Goal: Task Accomplishment & Management: Manage account settings

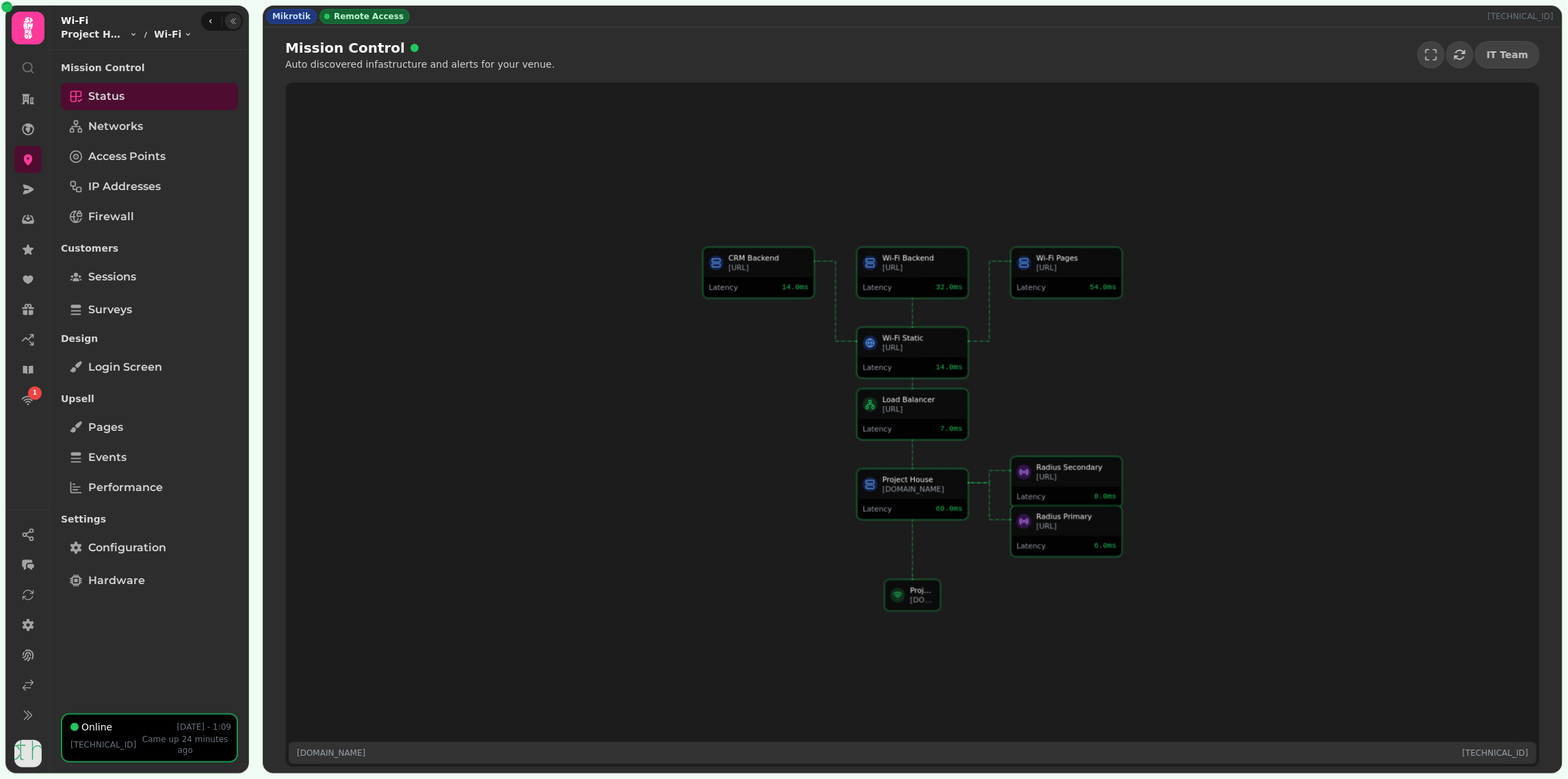
click at [236, 21] on icon "button" at bounding box center [233, 21] width 8 height 8
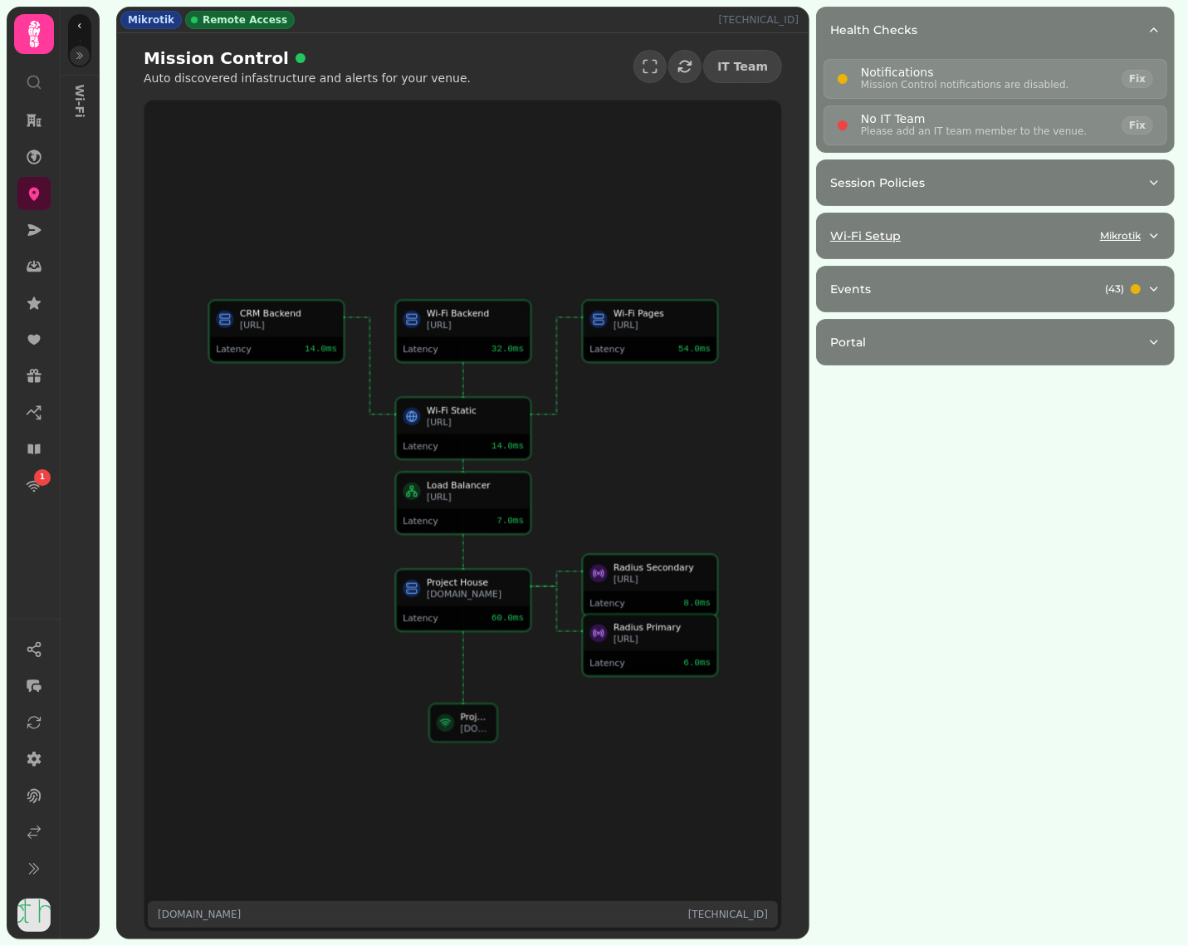
click at [945, 237] on div "Wi-Fi Setup Mikrotik" at bounding box center [988, 235] width 317 height 17
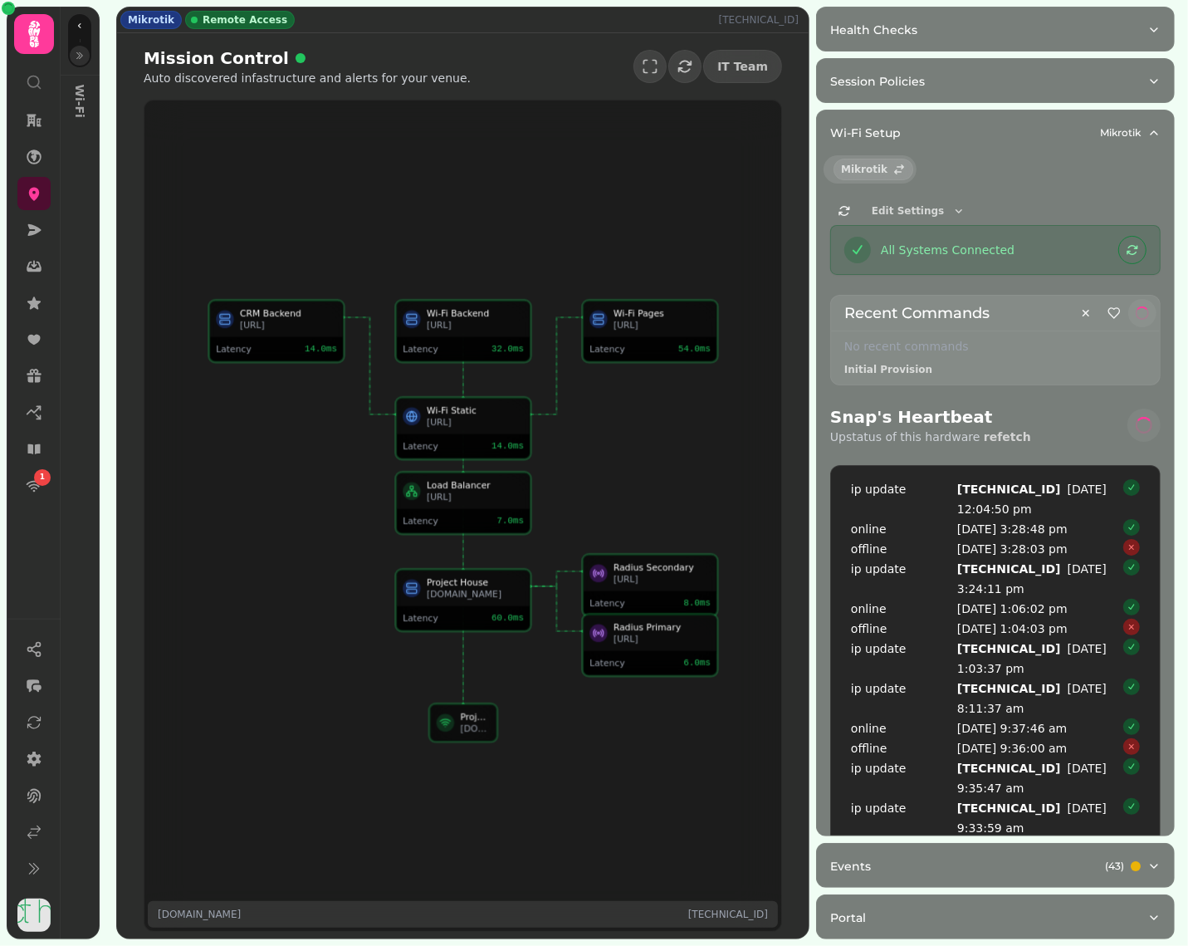
select select "**"
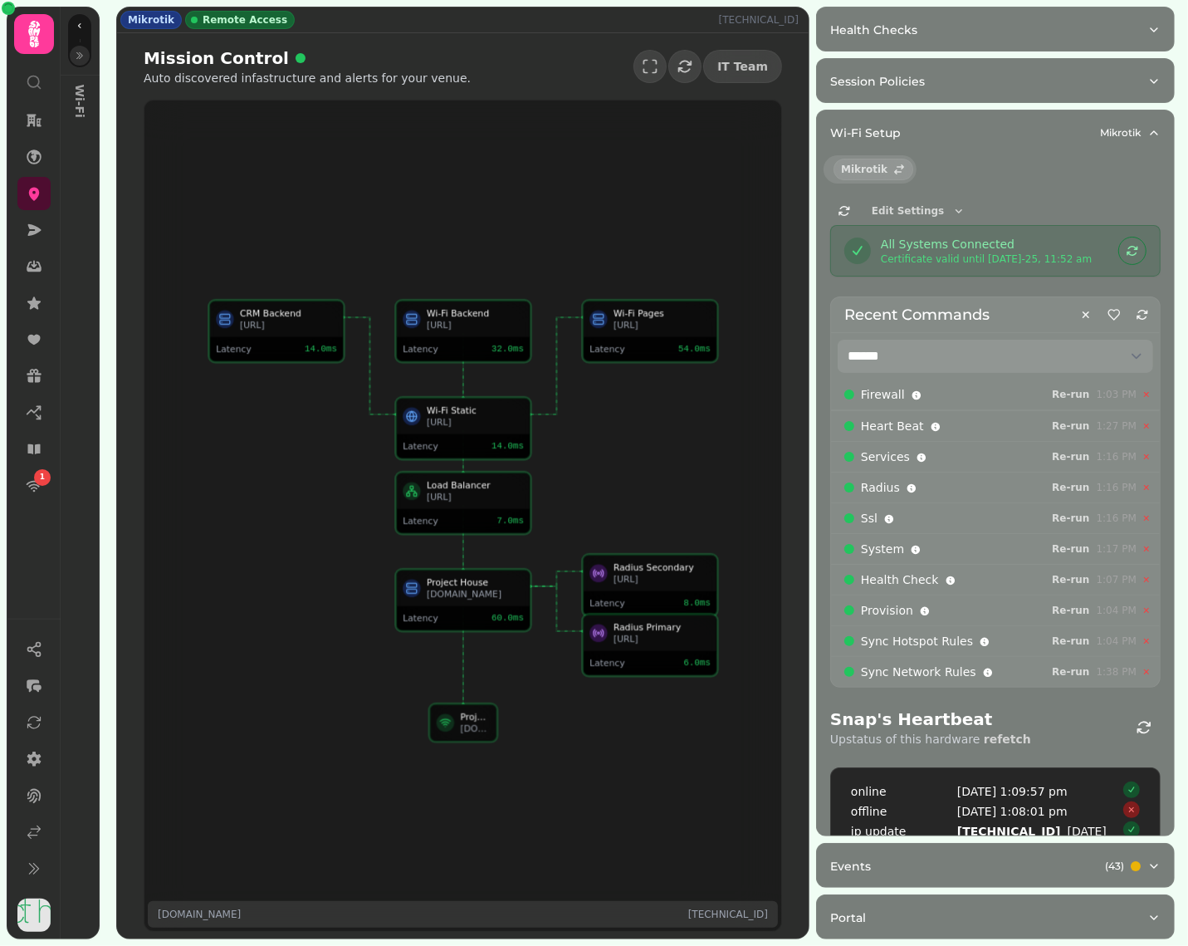
click at [914, 198] on div "Edit Settings" at bounding box center [901, 211] width 142 height 28
click at [914, 206] on span "Edit Settings" at bounding box center [908, 211] width 72 height 10
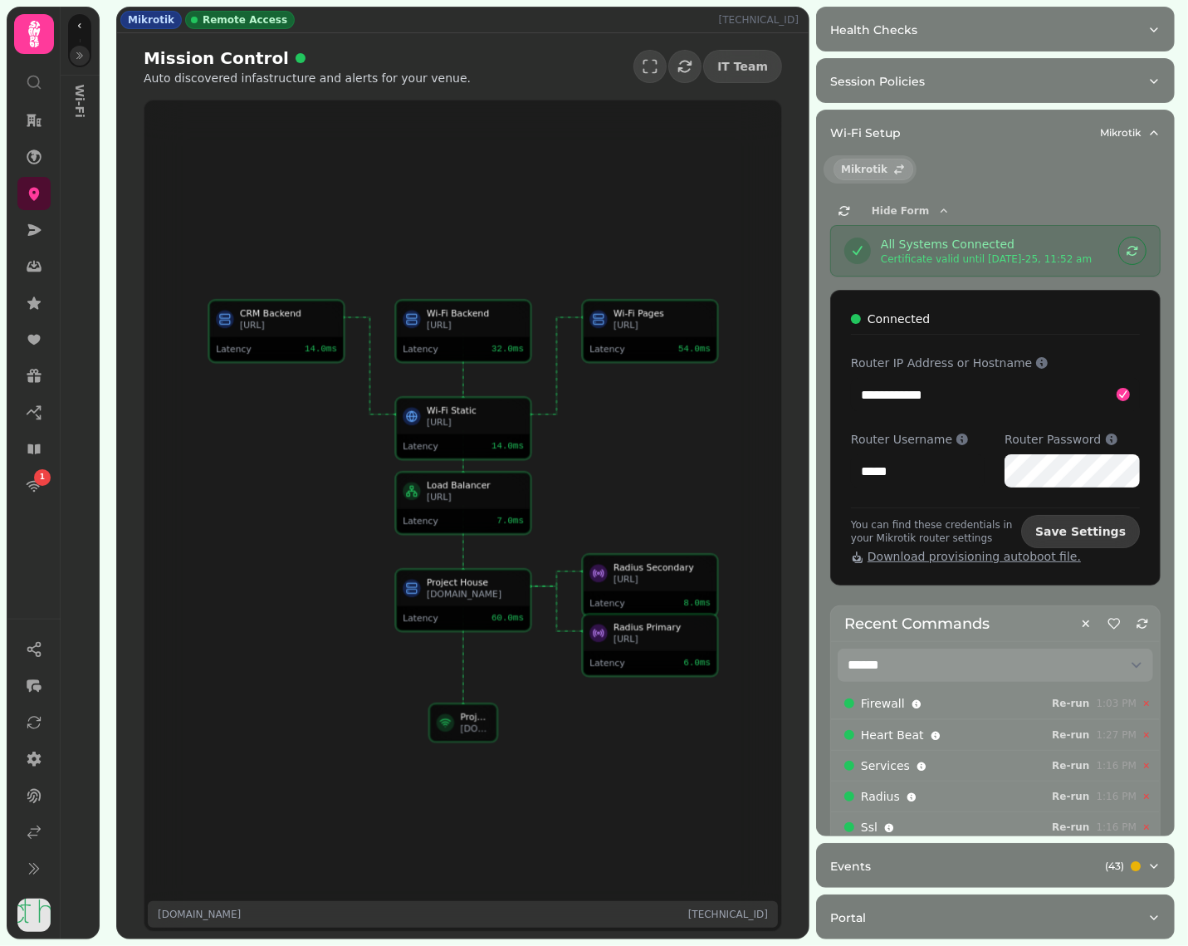
click at [1103, 530] on span "Save Settings" at bounding box center [1080, 532] width 90 height 12
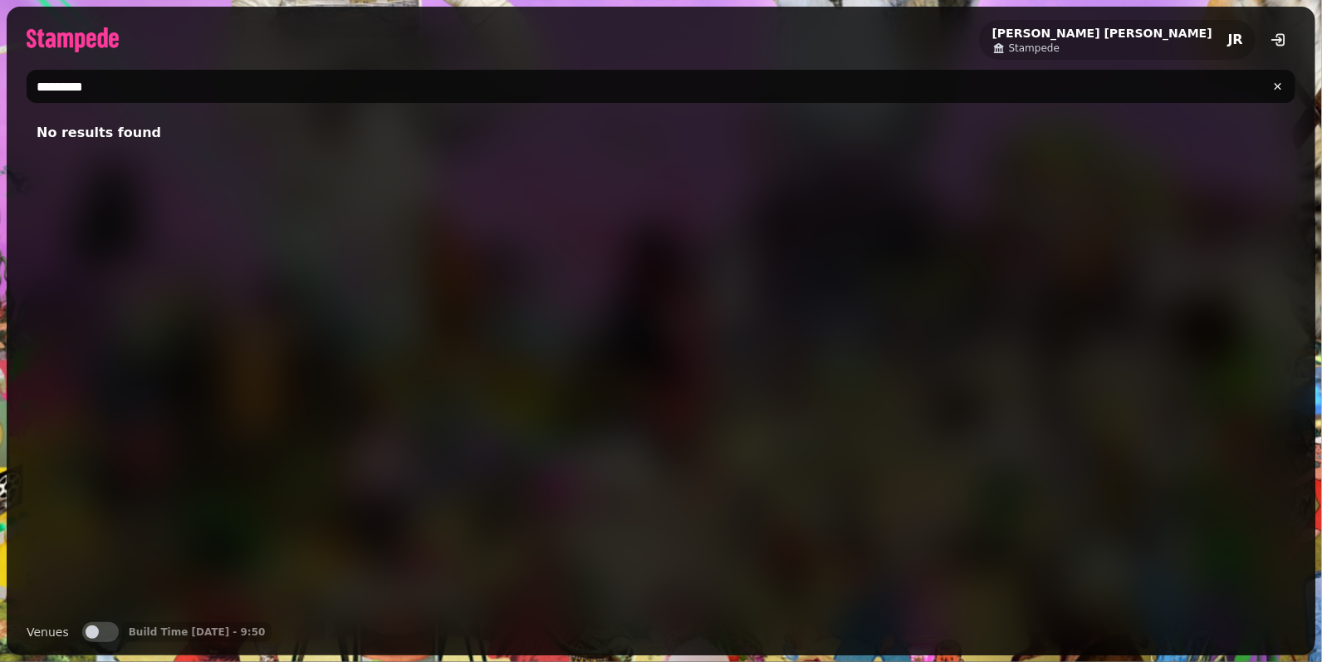
type input "*********"
click at [104, 620] on div "No results found Venues Venues Build Time 18 Aug, 25 - 9:50" at bounding box center [661, 384] width 1308 height 542
click at [103, 633] on button "Venues" at bounding box center [100, 632] width 37 height 20
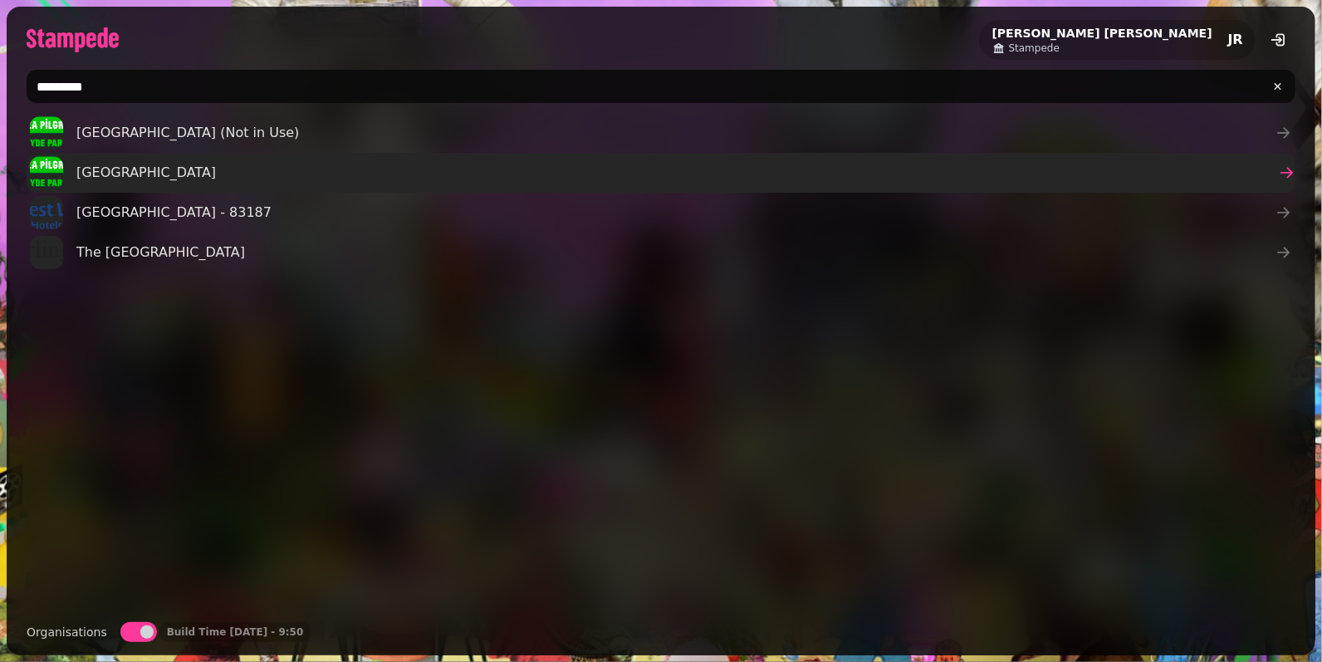
click at [143, 171] on span "HYDE PARK" at bounding box center [145, 173] width 139 height 20
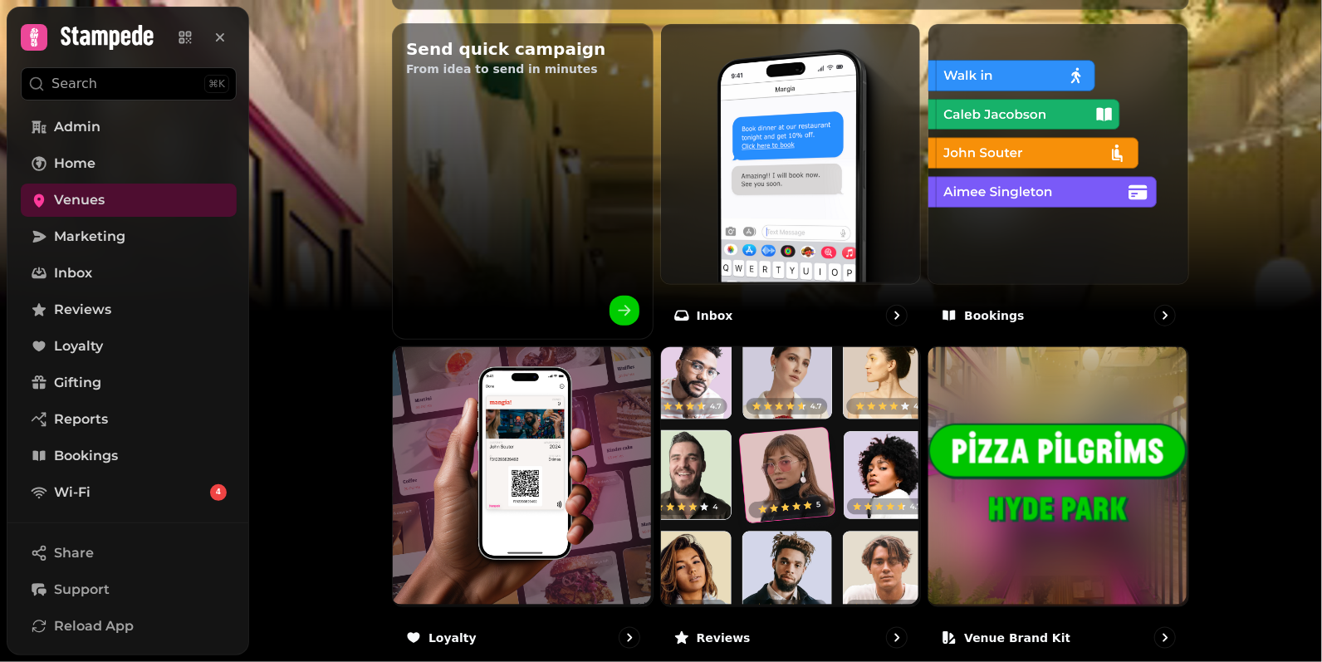
scroll to position [1019, 0]
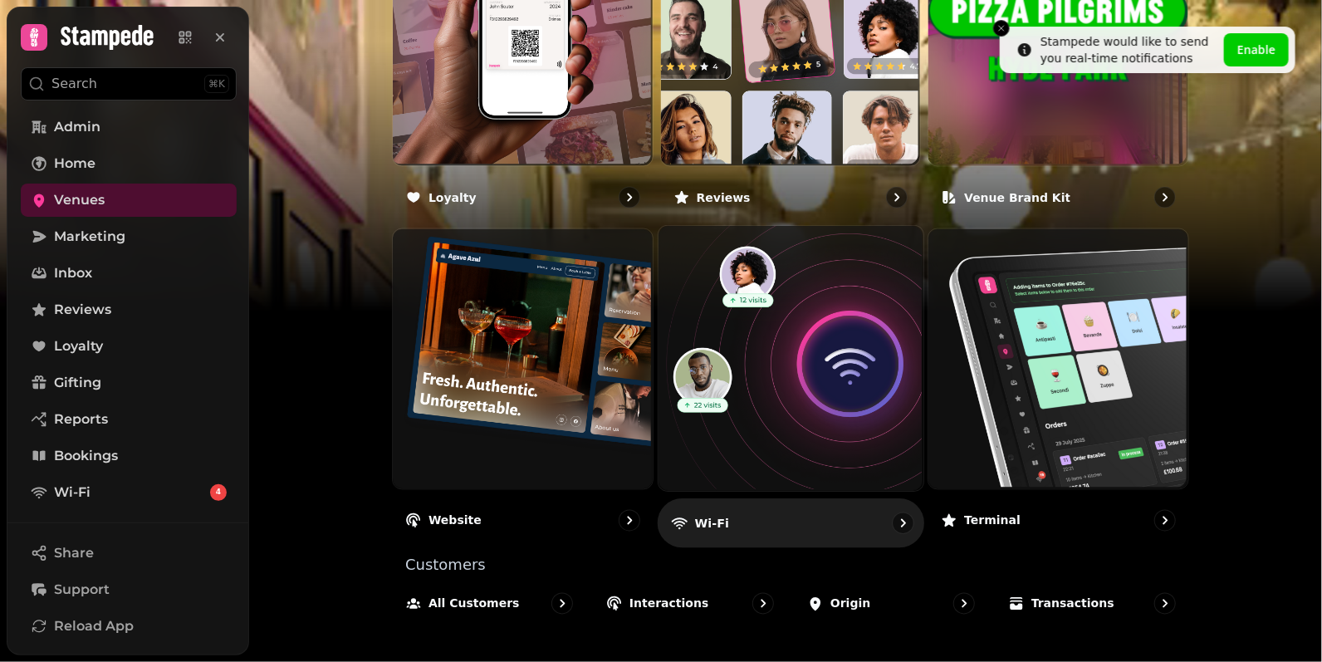
click at [843, 373] on img at bounding box center [788, 357] width 265 height 265
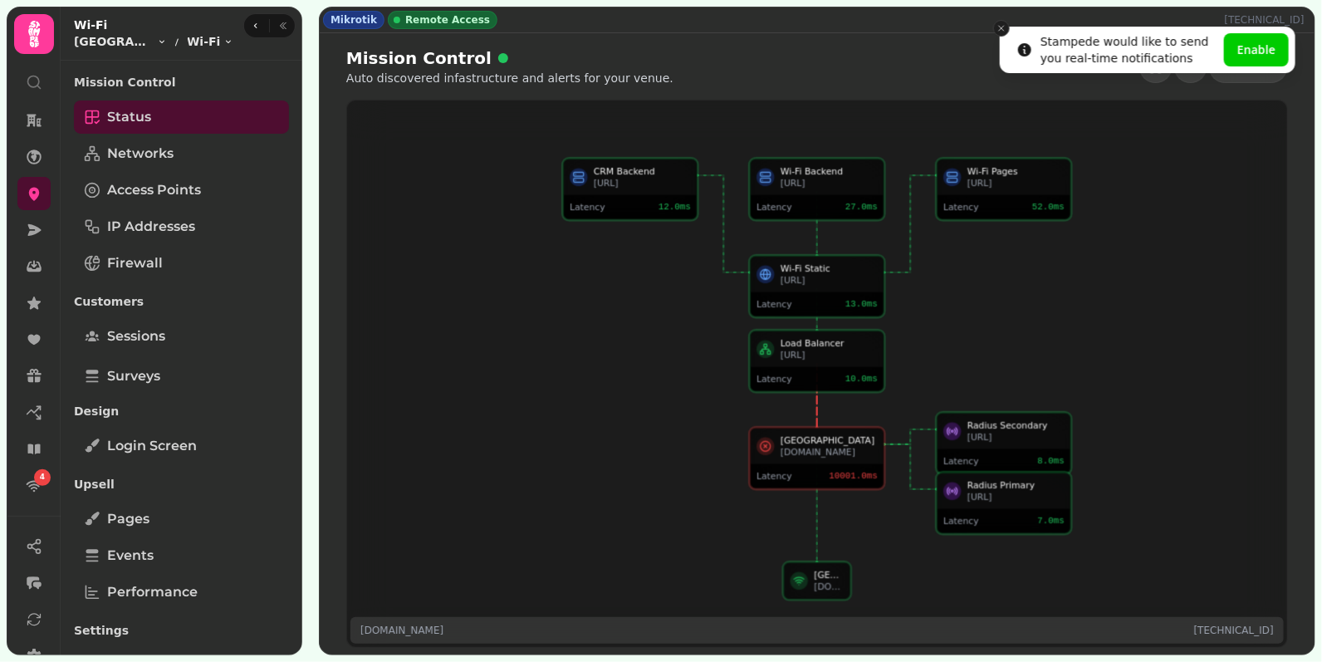
click at [1006, 28] on button "Close toast" at bounding box center [1001, 28] width 17 height 17
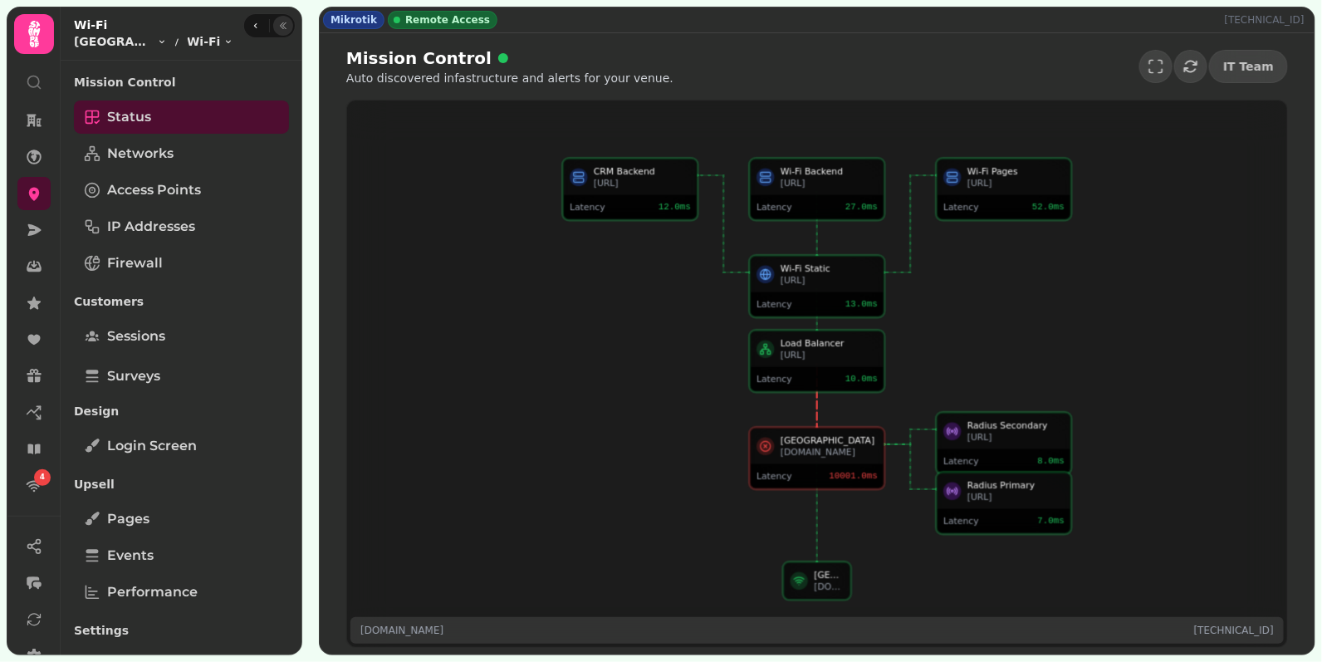
click at [274, 27] on button "button" at bounding box center [283, 26] width 20 height 20
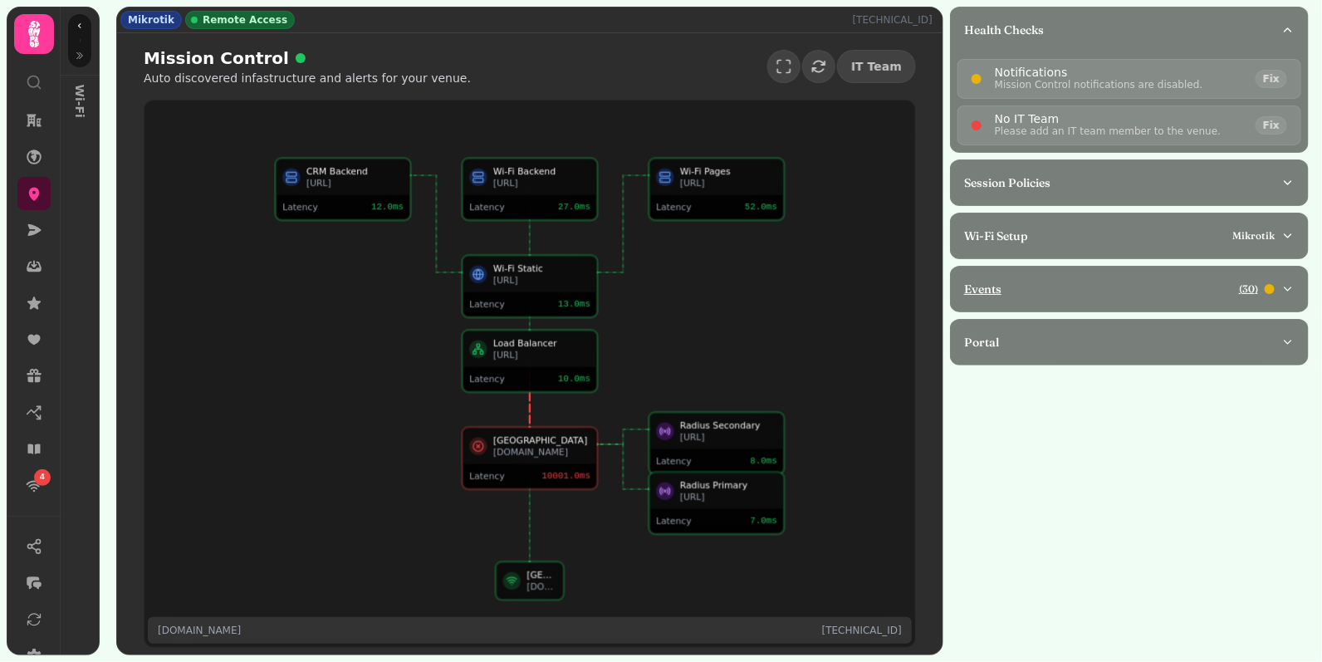
click at [1139, 287] on div "Events ( 30 )" at bounding box center [1122, 289] width 317 height 17
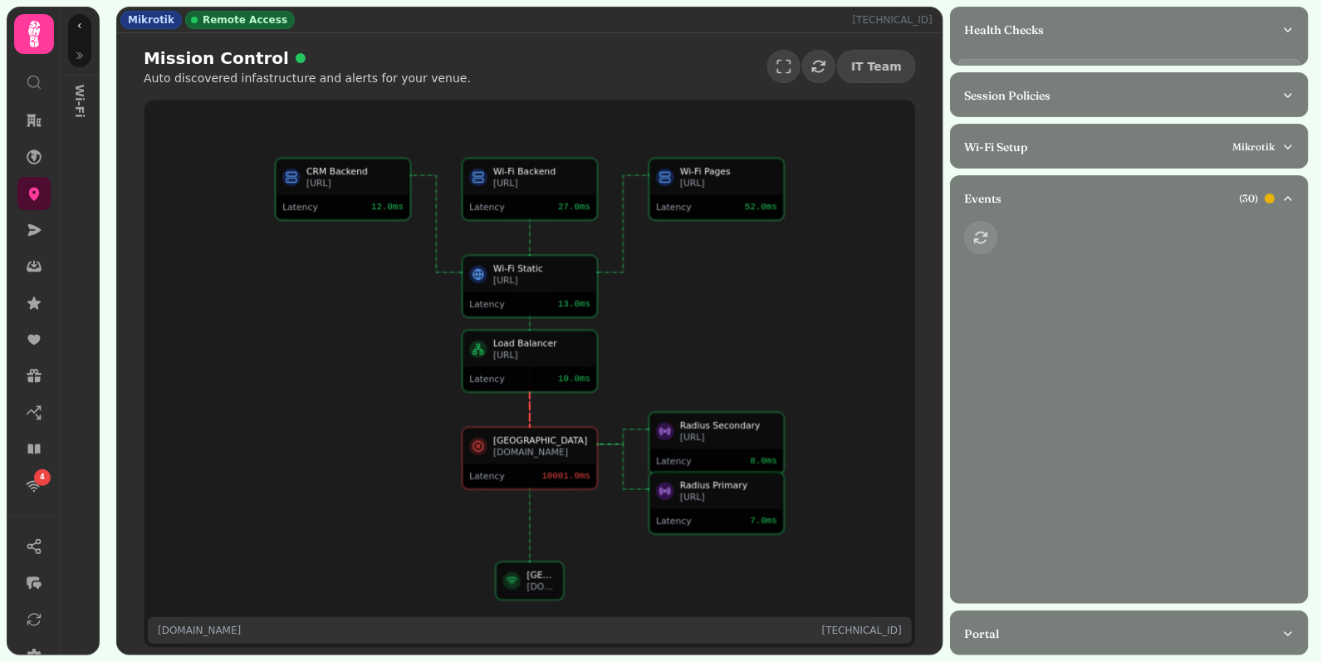
click at [1140, 223] on div at bounding box center [1129, 237] width 357 height 33
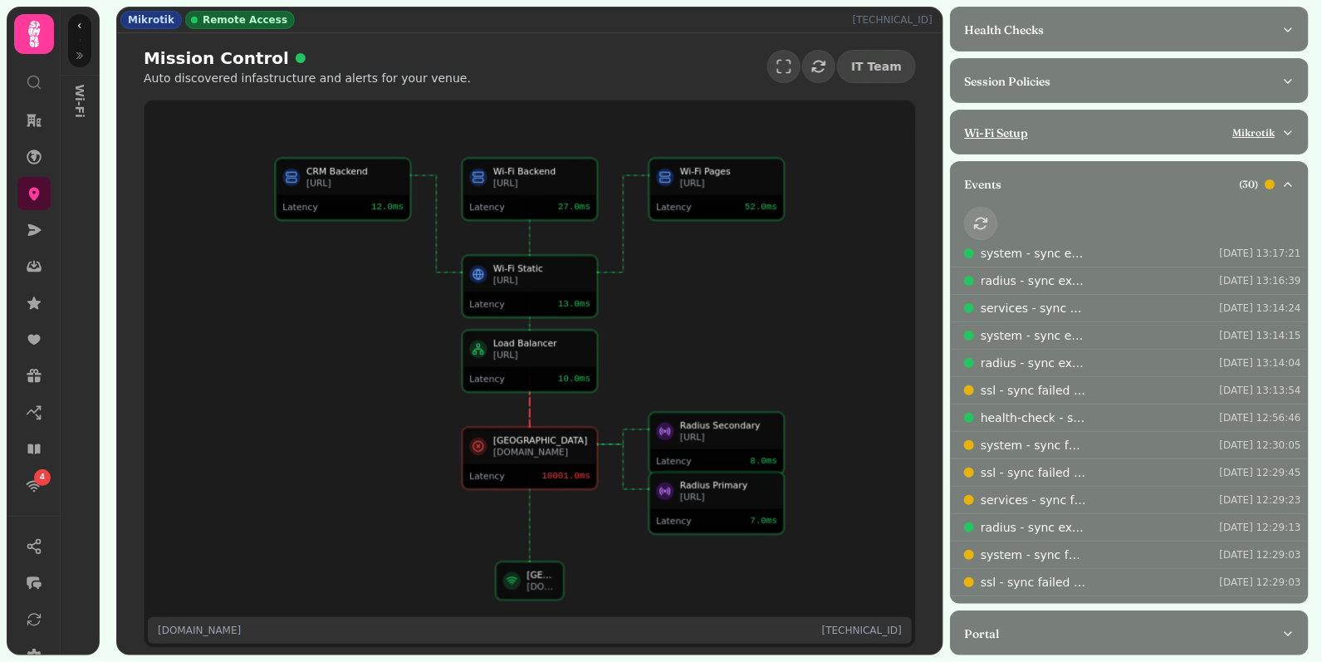
click at [1125, 125] on div "Wi-Fi Setup Mikrotik" at bounding box center [1122, 133] width 317 height 17
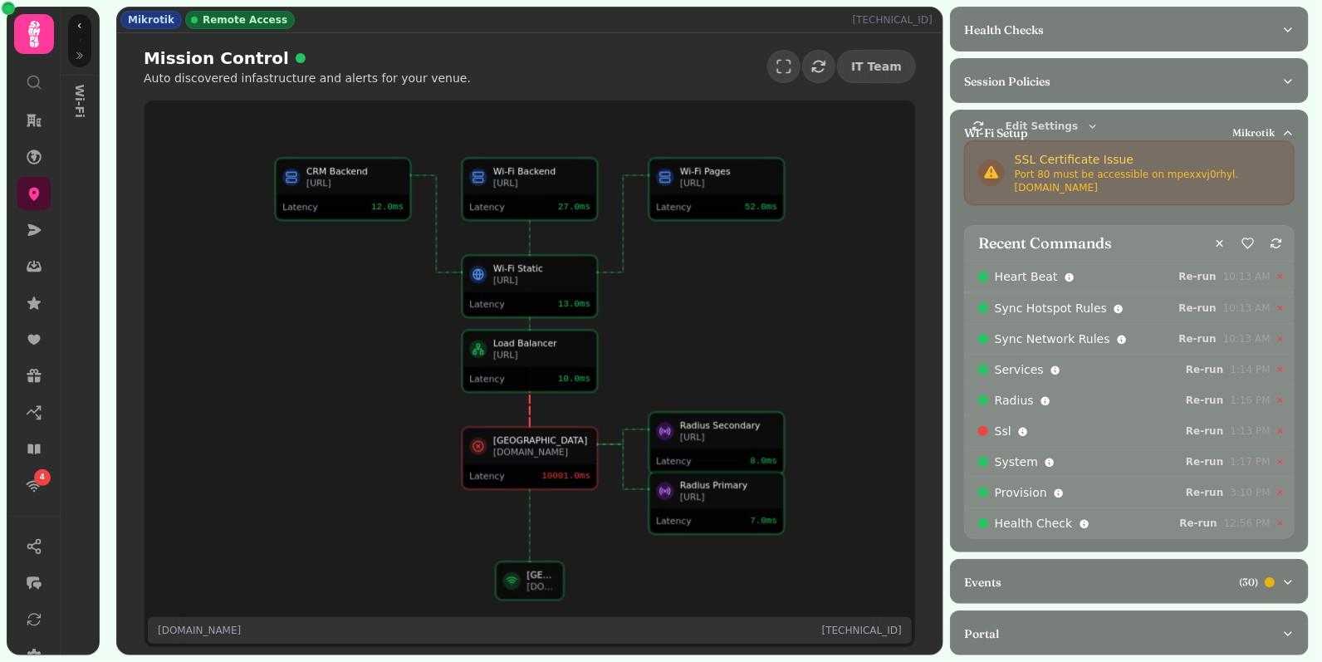
scroll to position [92, 0]
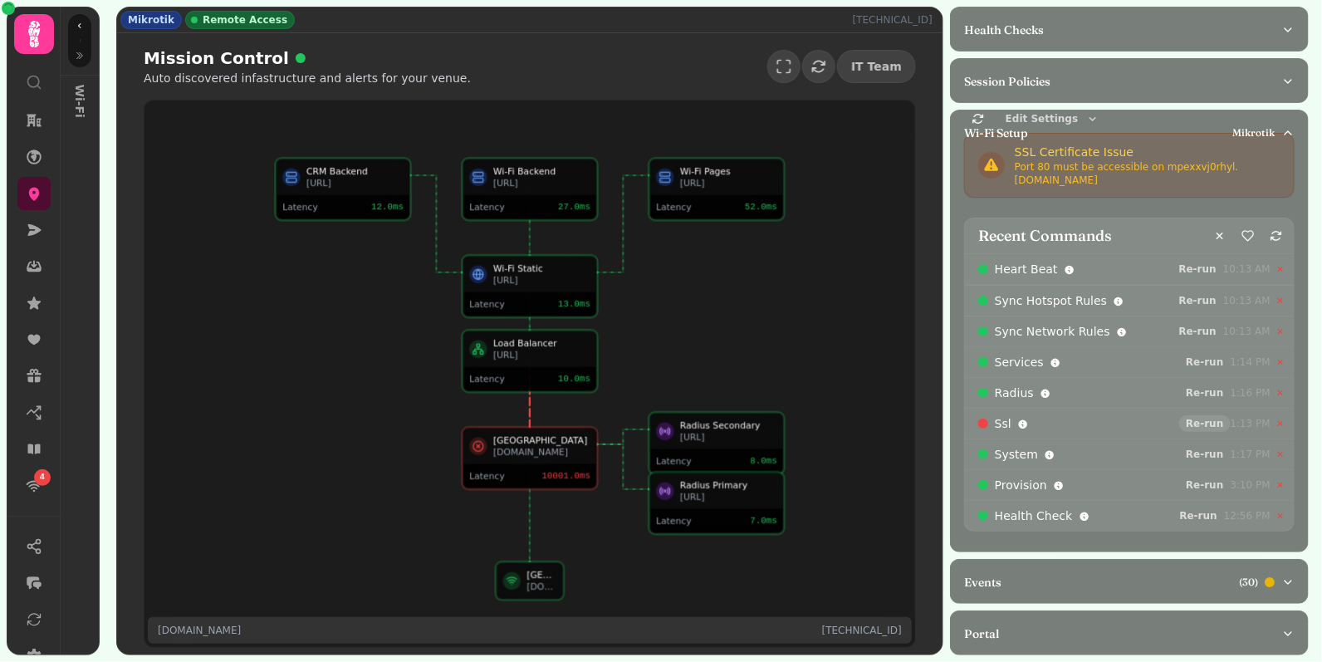
click at [1211, 418] on span "Re-run" at bounding box center [1204, 423] width 37 height 10
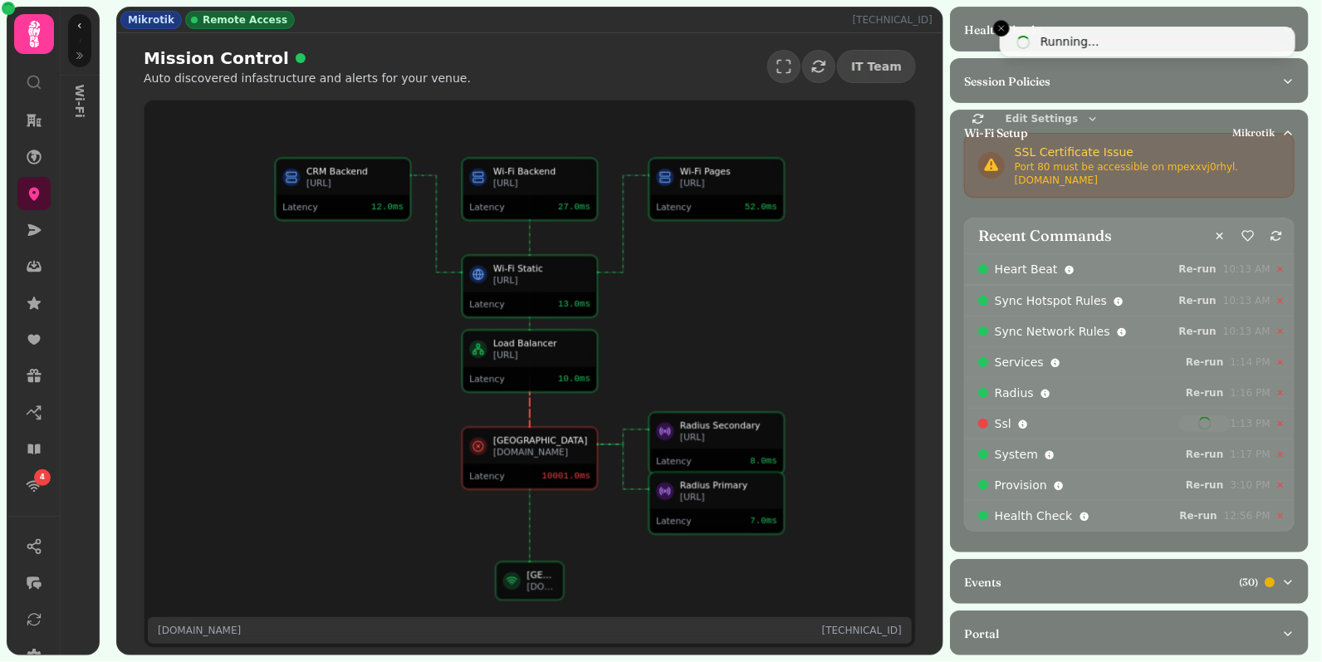
select select "**"
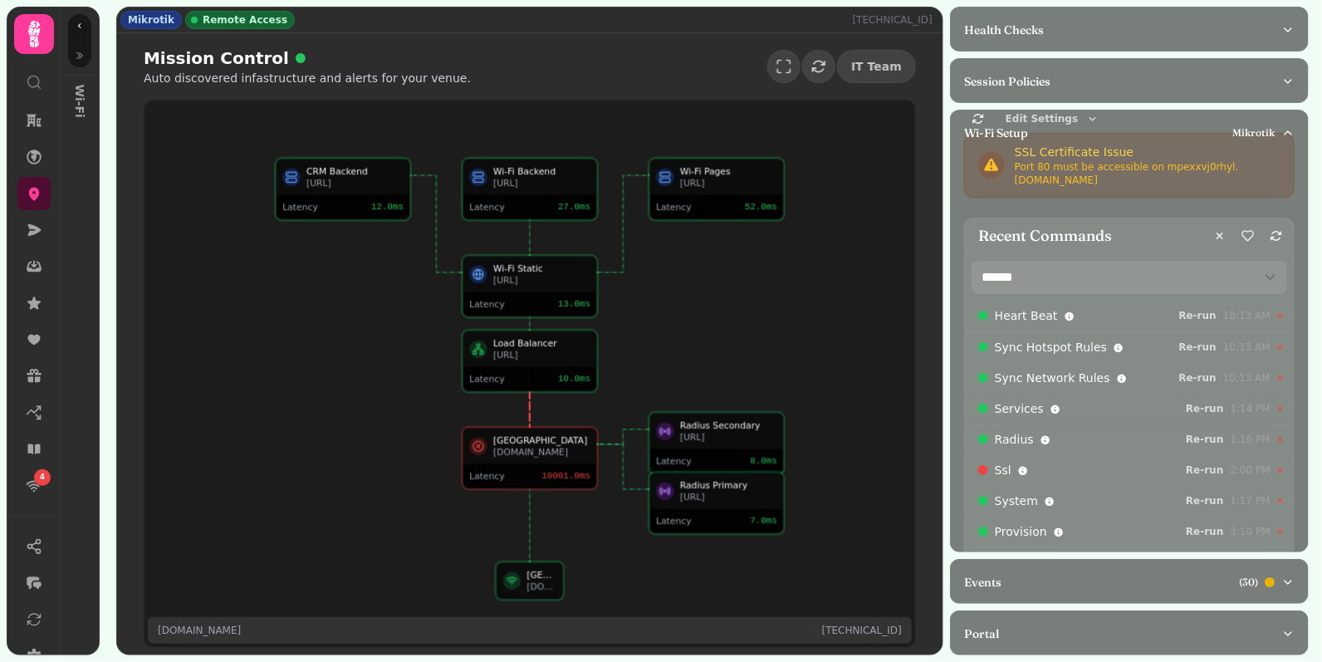
click at [907, 19] on p "[TECHNICAL_ID]" at bounding box center [896, 19] width 86 height 13
copy p "45.133.126.43"
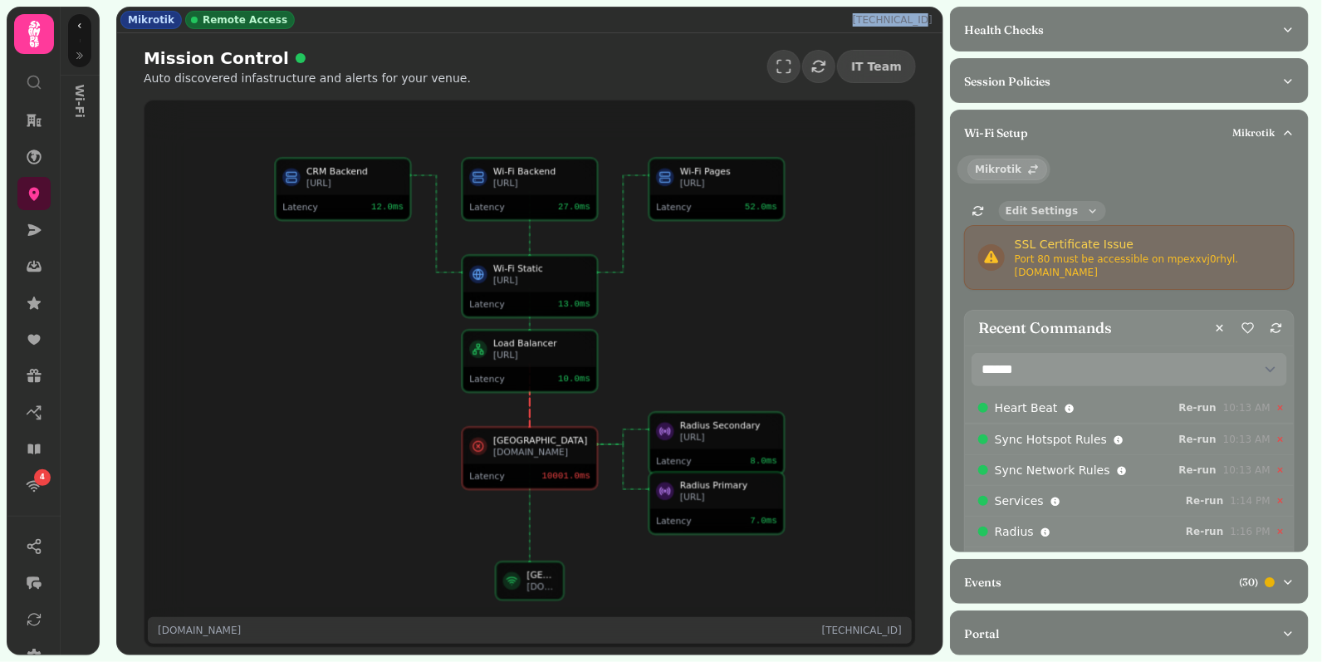
click at [1059, 207] on span "Edit Settings" at bounding box center [1041, 211] width 72 height 10
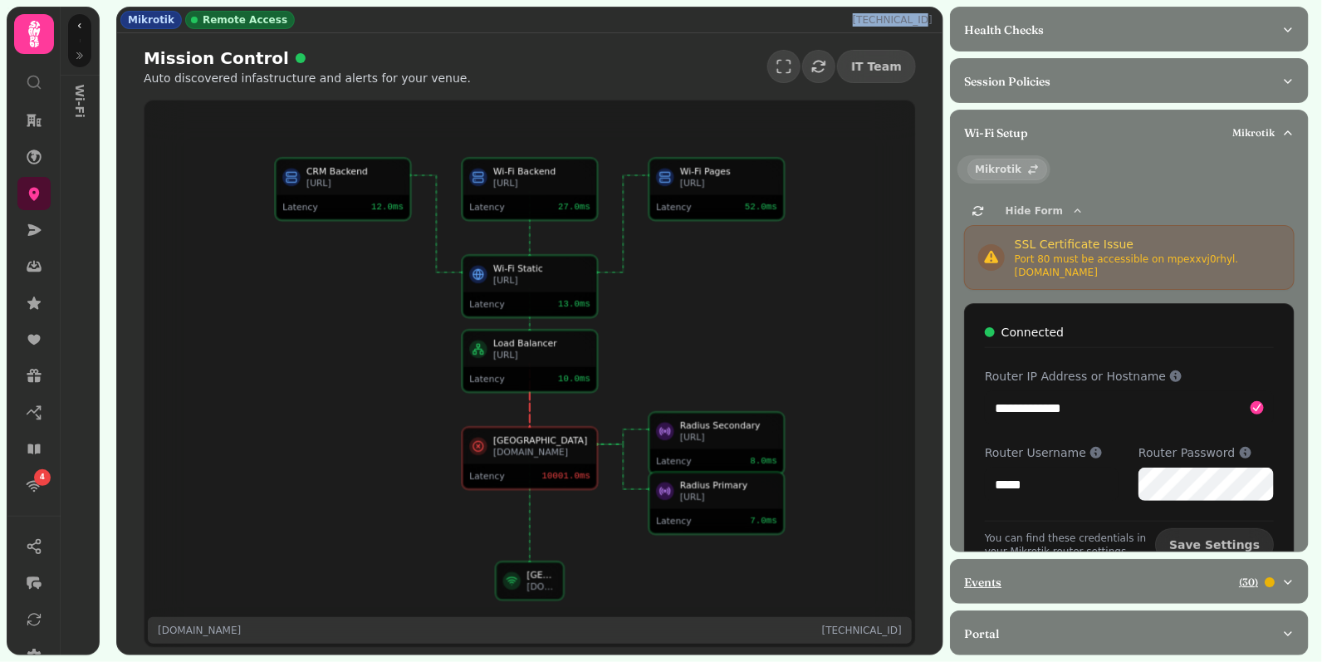
click at [1093, 579] on div "Events ( 30 )" at bounding box center [1122, 582] width 317 height 17
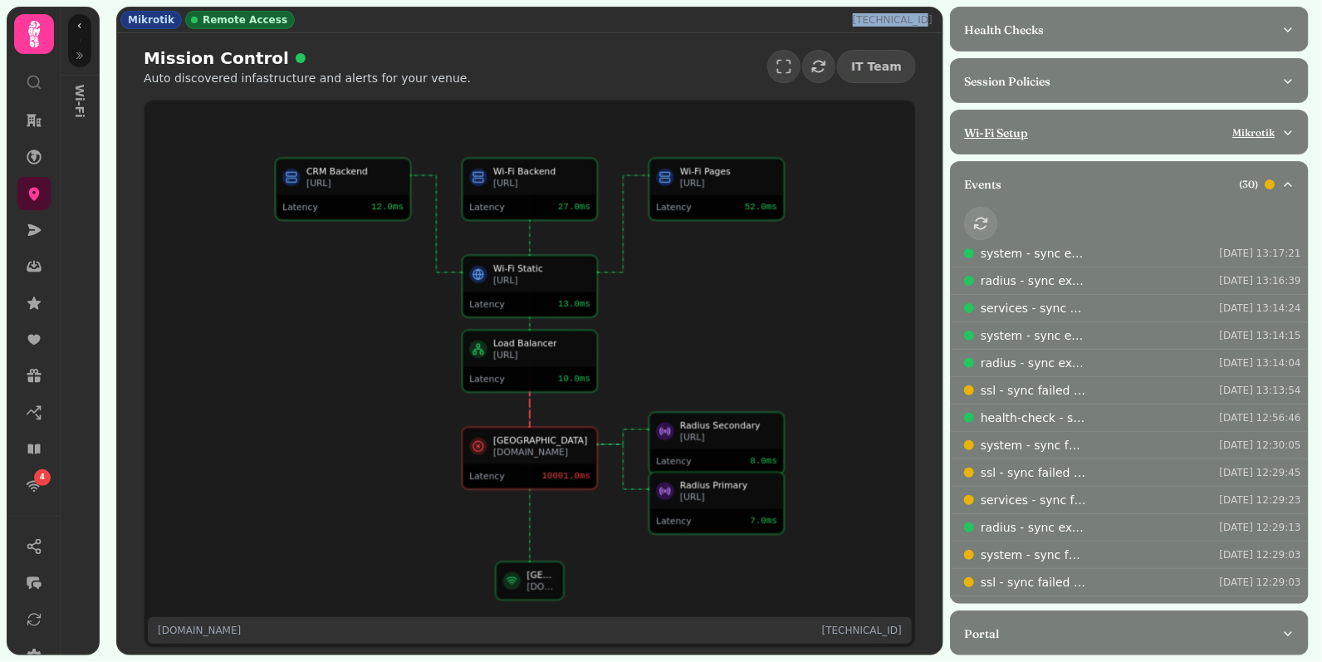
click at [1108, 138] on div "Wi-Fi Setup Mikrotik" at bounding box center [1122, 133] width 317 height 17
select select "**"
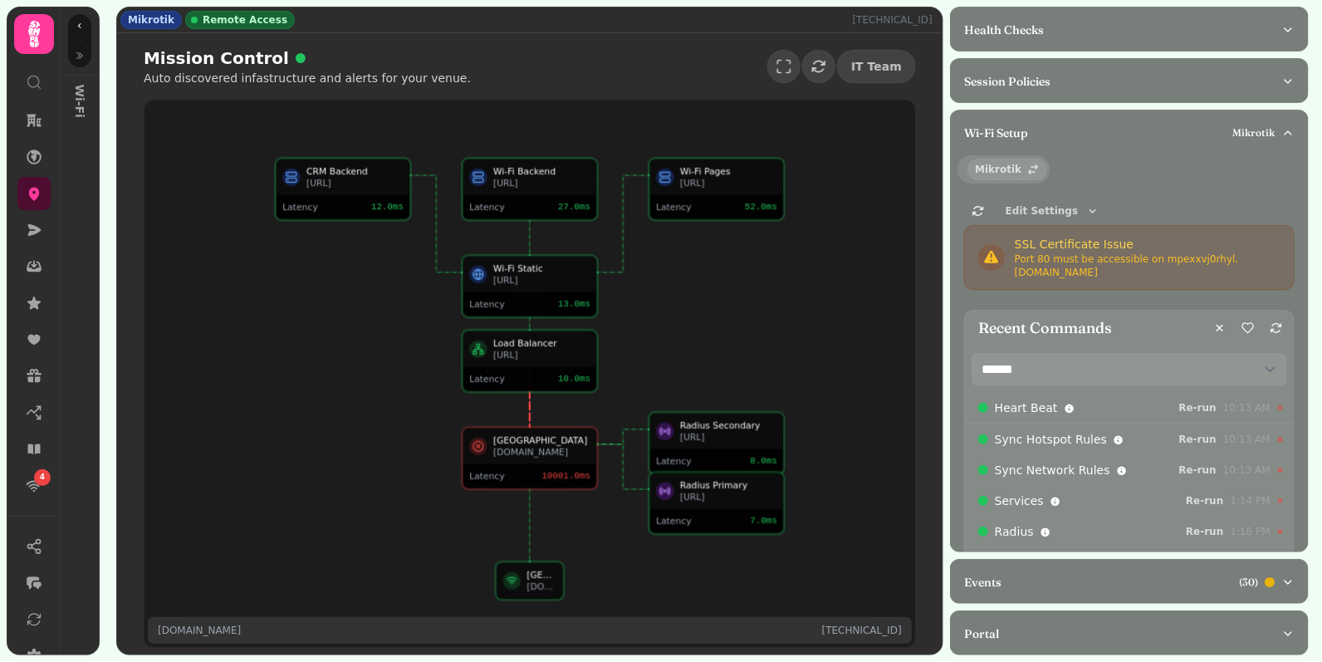
click at [1086, 273] on div "Port 80 must be accessible on mpexxvj0rhyl .simpleddns.io" at bounding box center [1148, 265] width 266 height 27
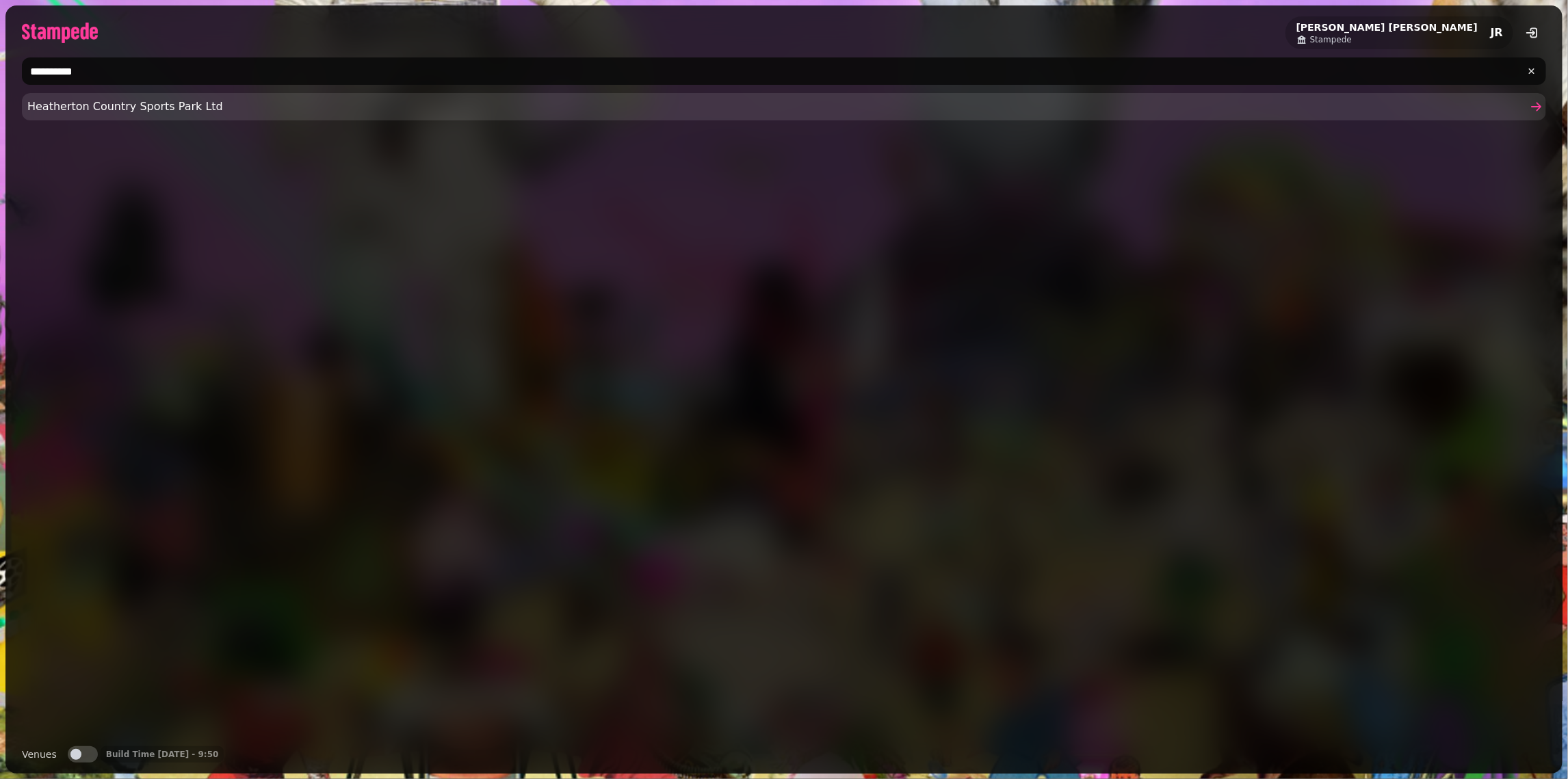
type input "**********"
click at [133, 101] on span "Heatherton Country Sports Park Ltd" at bounding box center [777, 107] width 1500 height 16
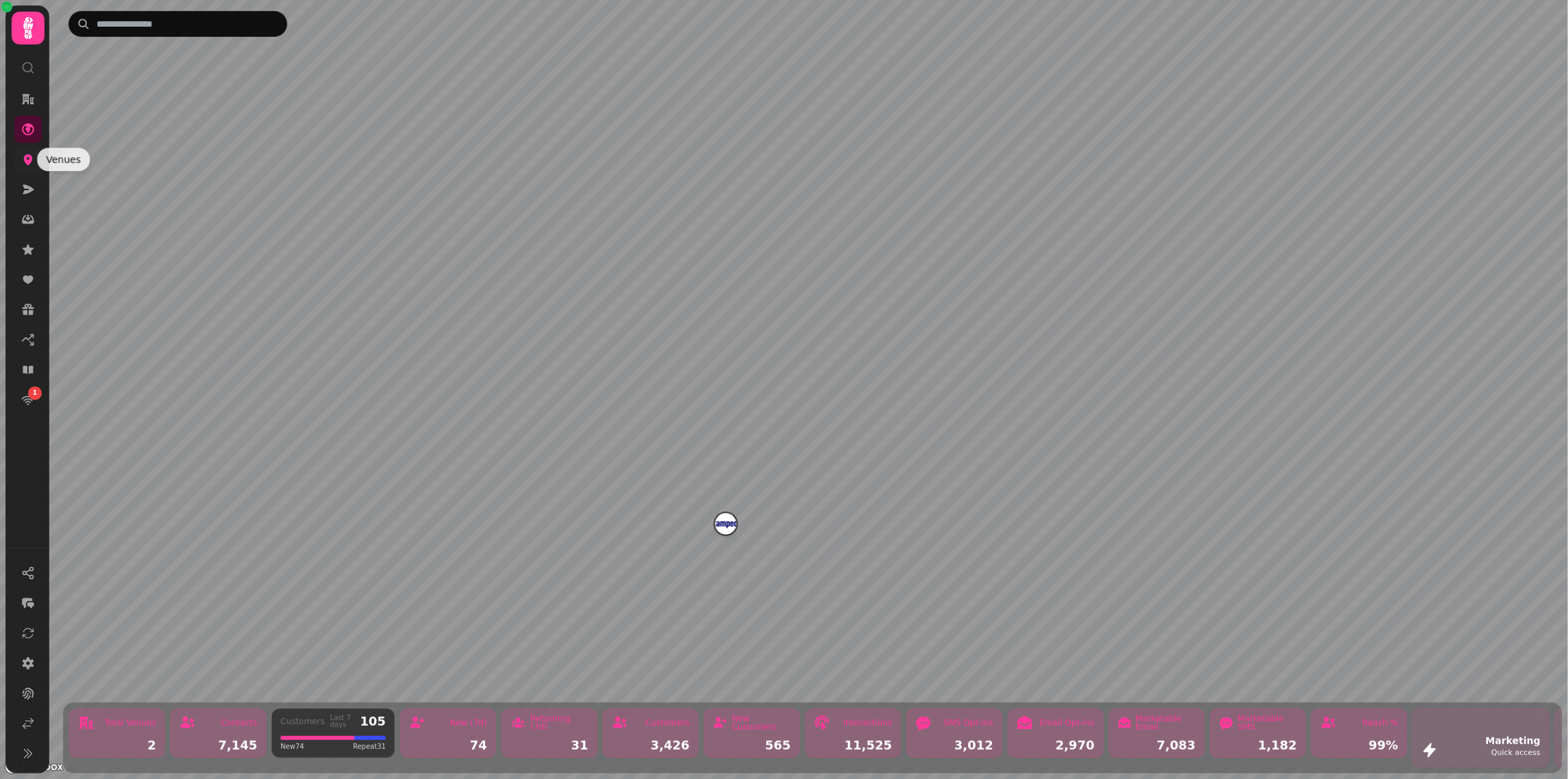
click at [30, 165] on icon at bounding box center [28, 159] width 14 height 14
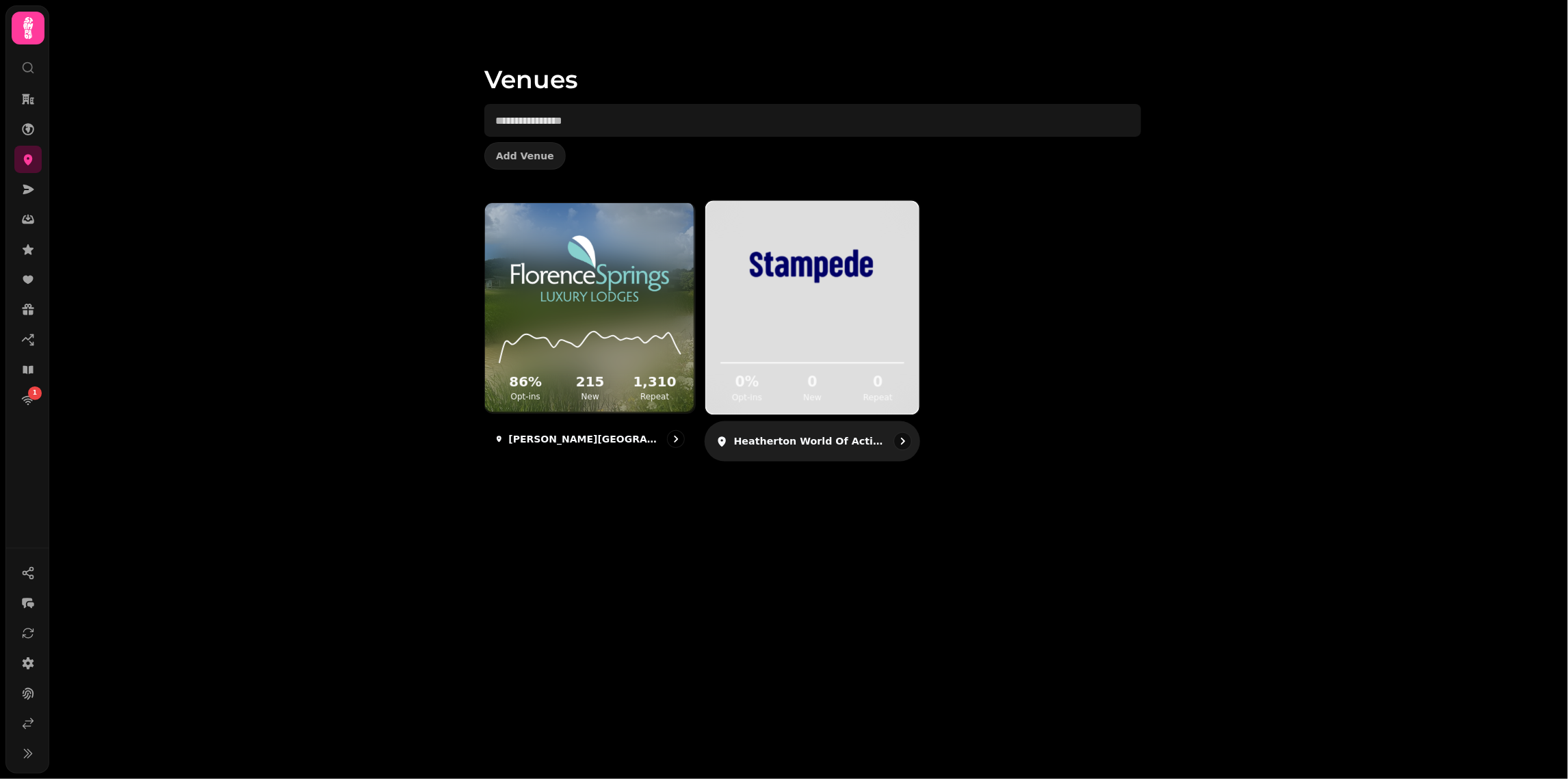
click at [821, 300] on img at bounding box center [812, 266] width 160 height 90
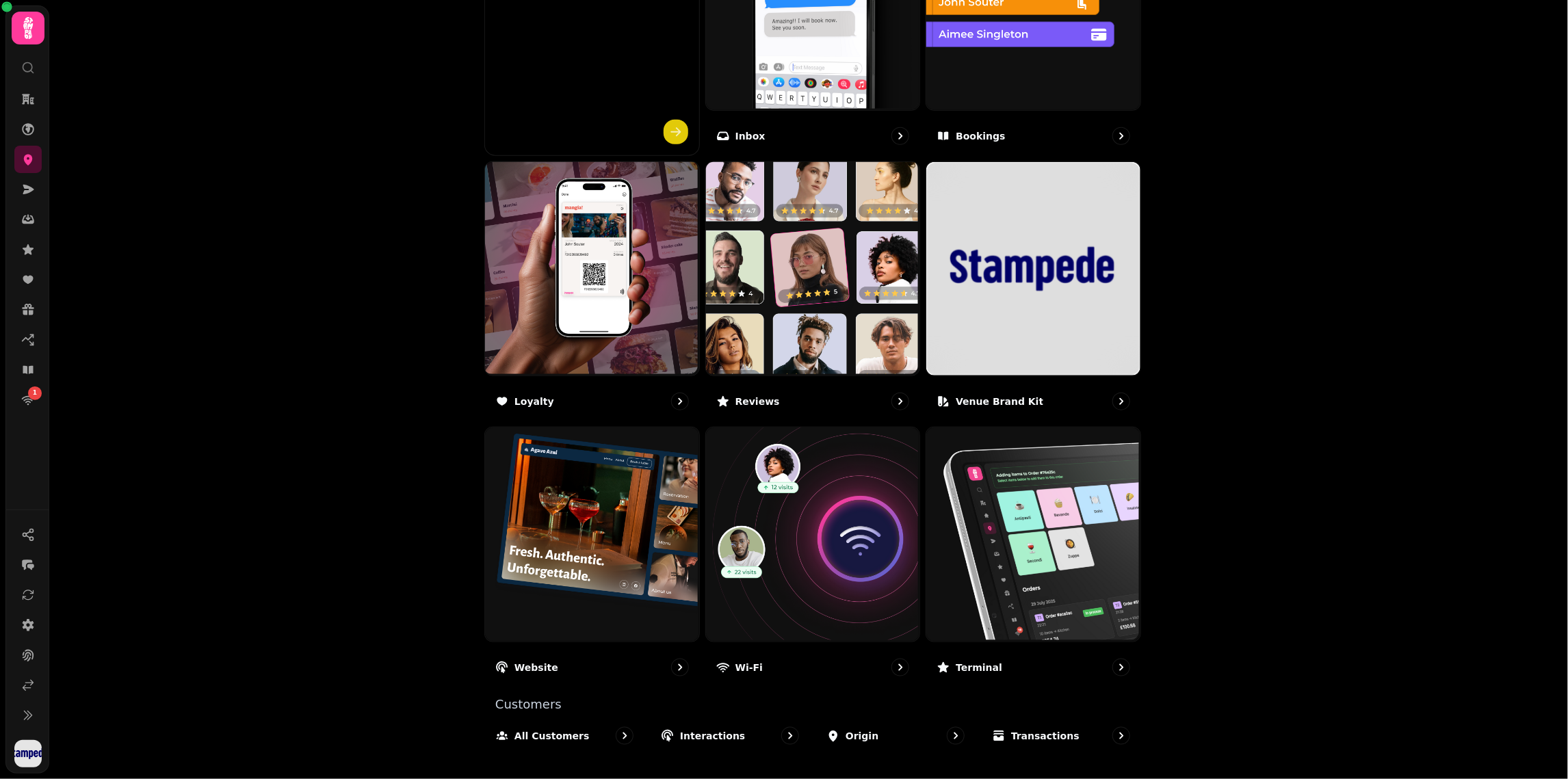
scroll to position [606, 0]
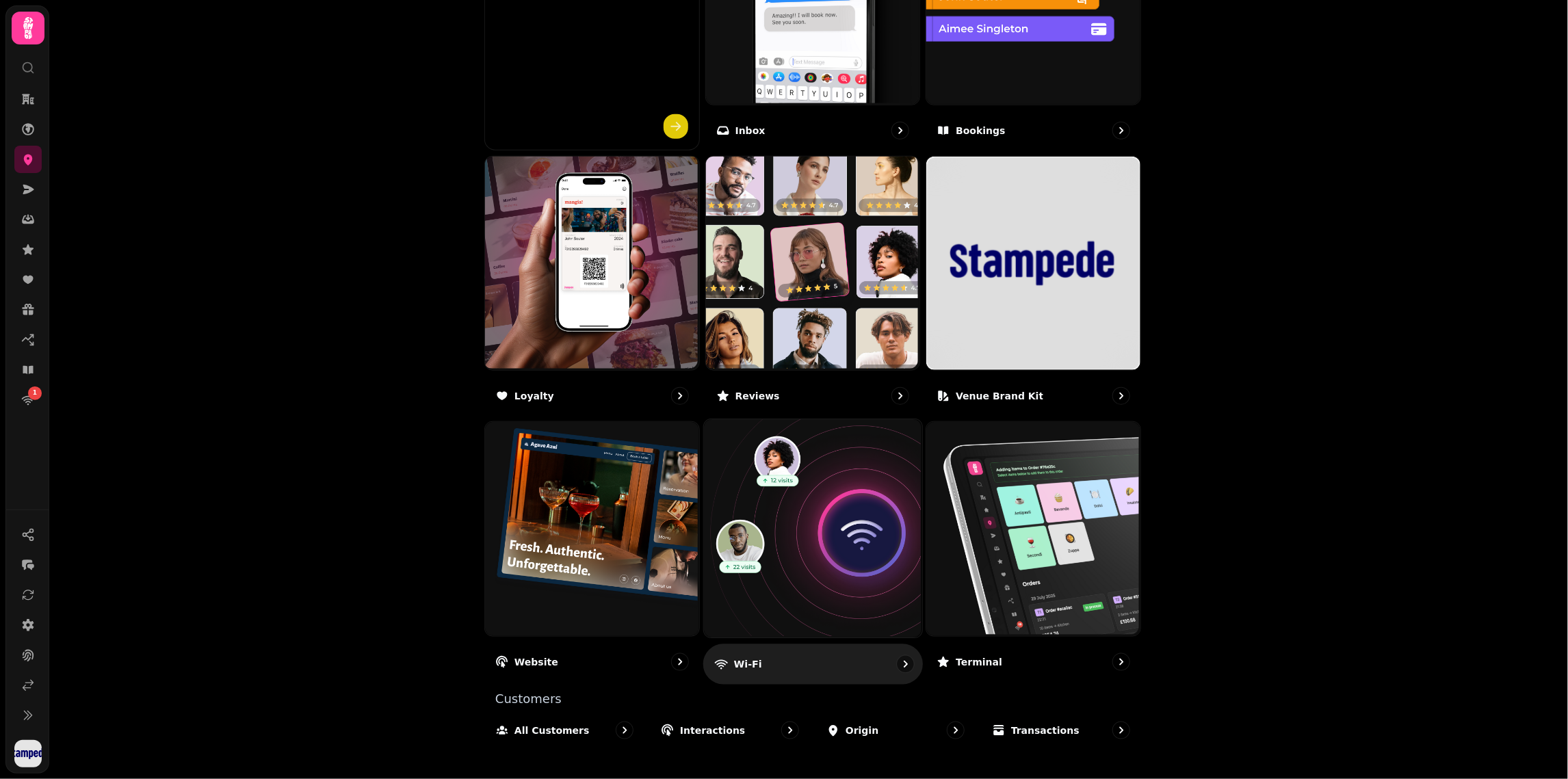
click at [778, 555] on img at bounding box center [811, 527] width 218 height 218
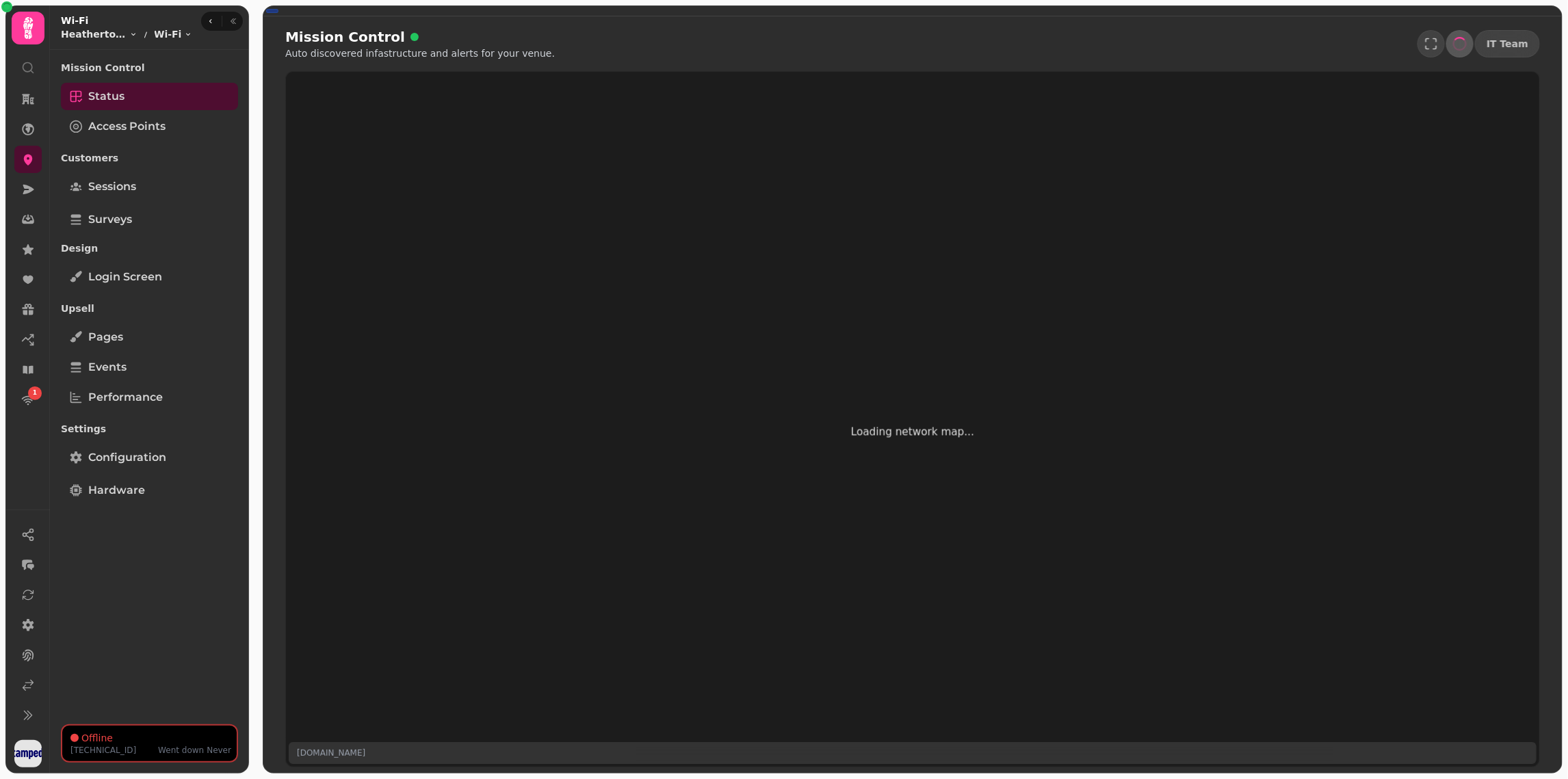
click at [59, 487] on div "Mission Control Status Access Points Customers Sessions Surveys Design Login sc…" at bounding box center [150, 386] width 199 height 663
click at [95, 487] on span "Hardware" at bounding box center [116, 490] width 57 height 16
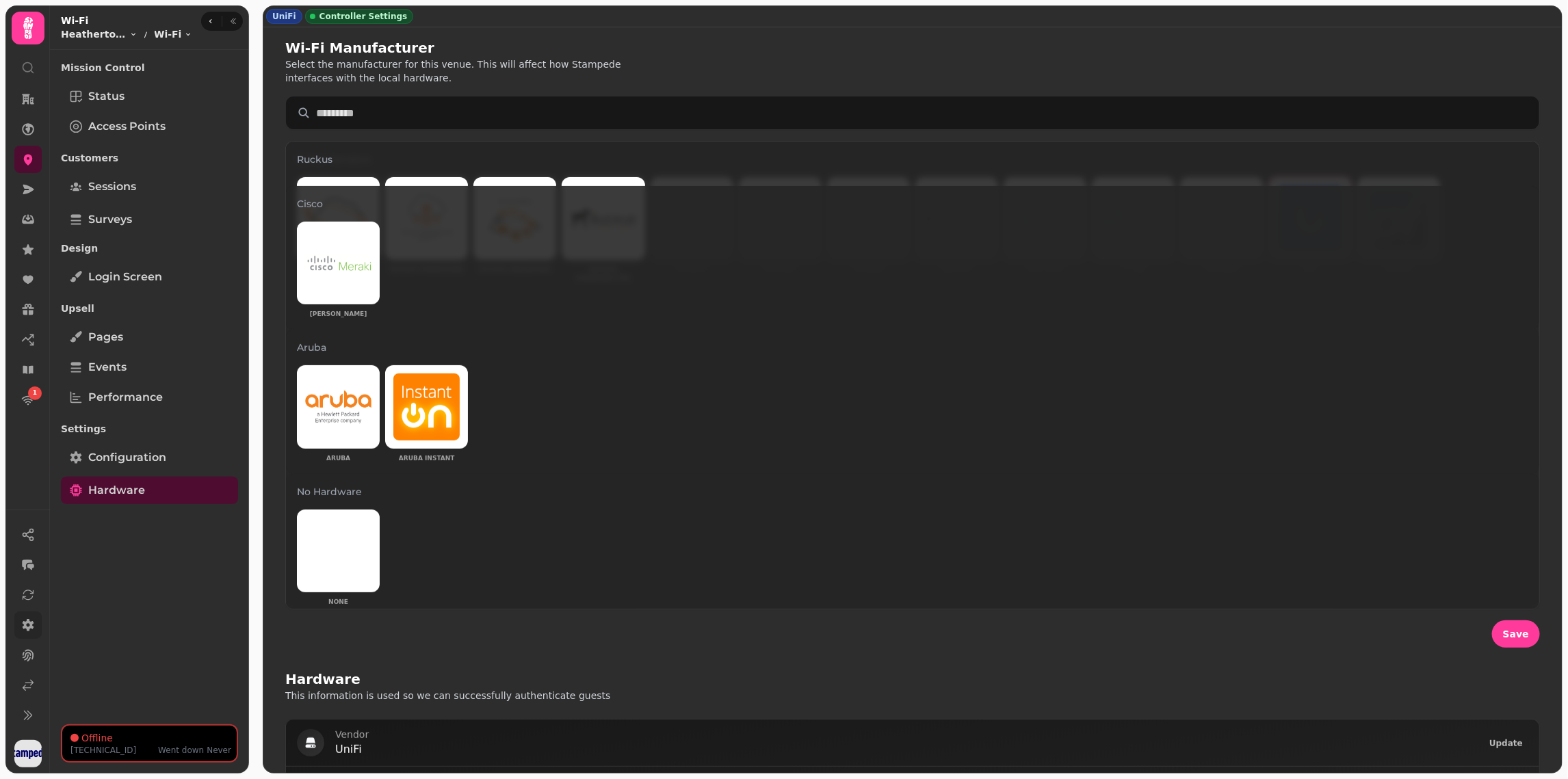
click at [26, 631] on icon at bounding box center [28, 625] width 14 height 14
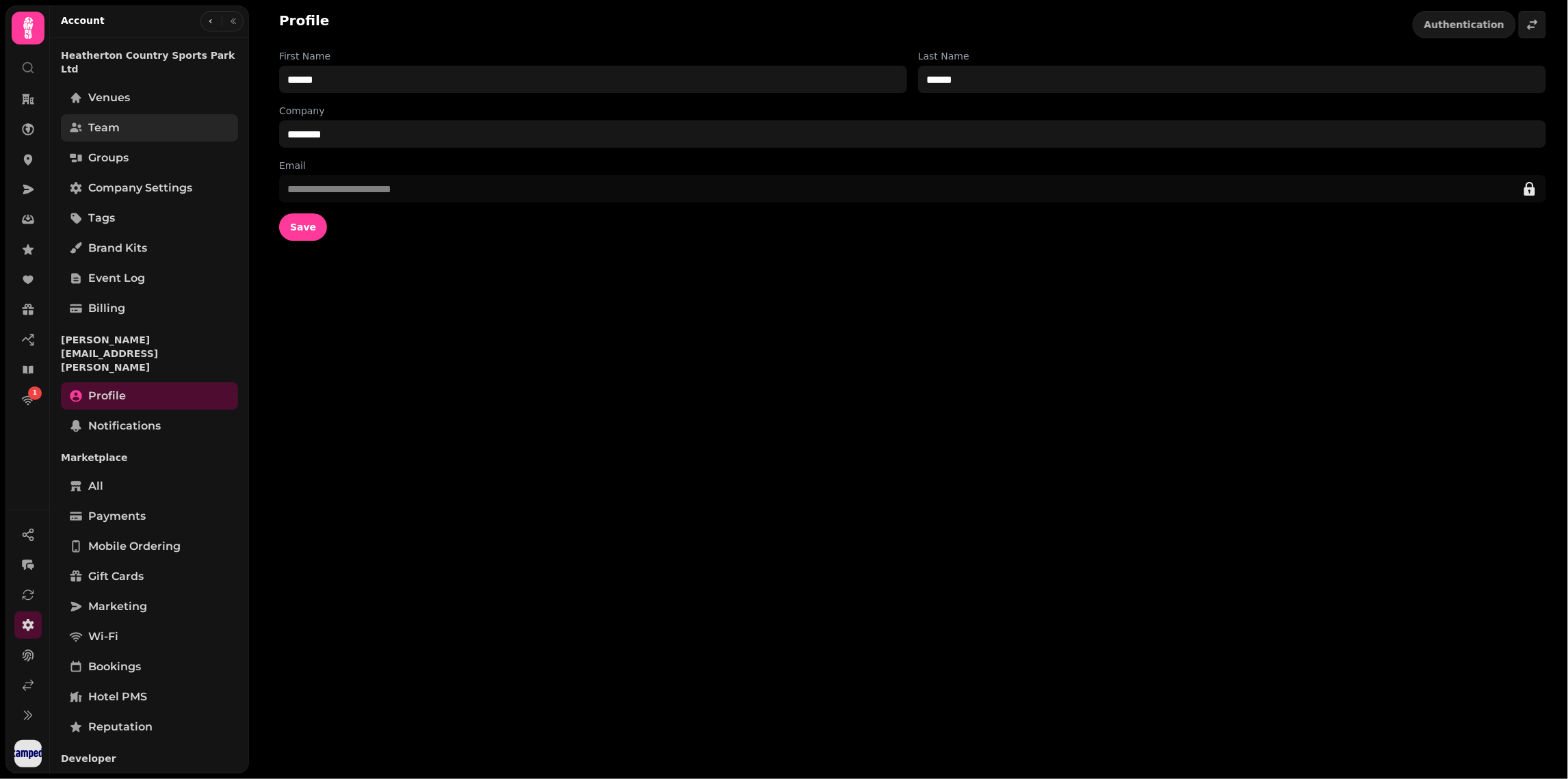
click at [101, 119] on span "Team" at bounding box center [104, 128] width 31 height 16
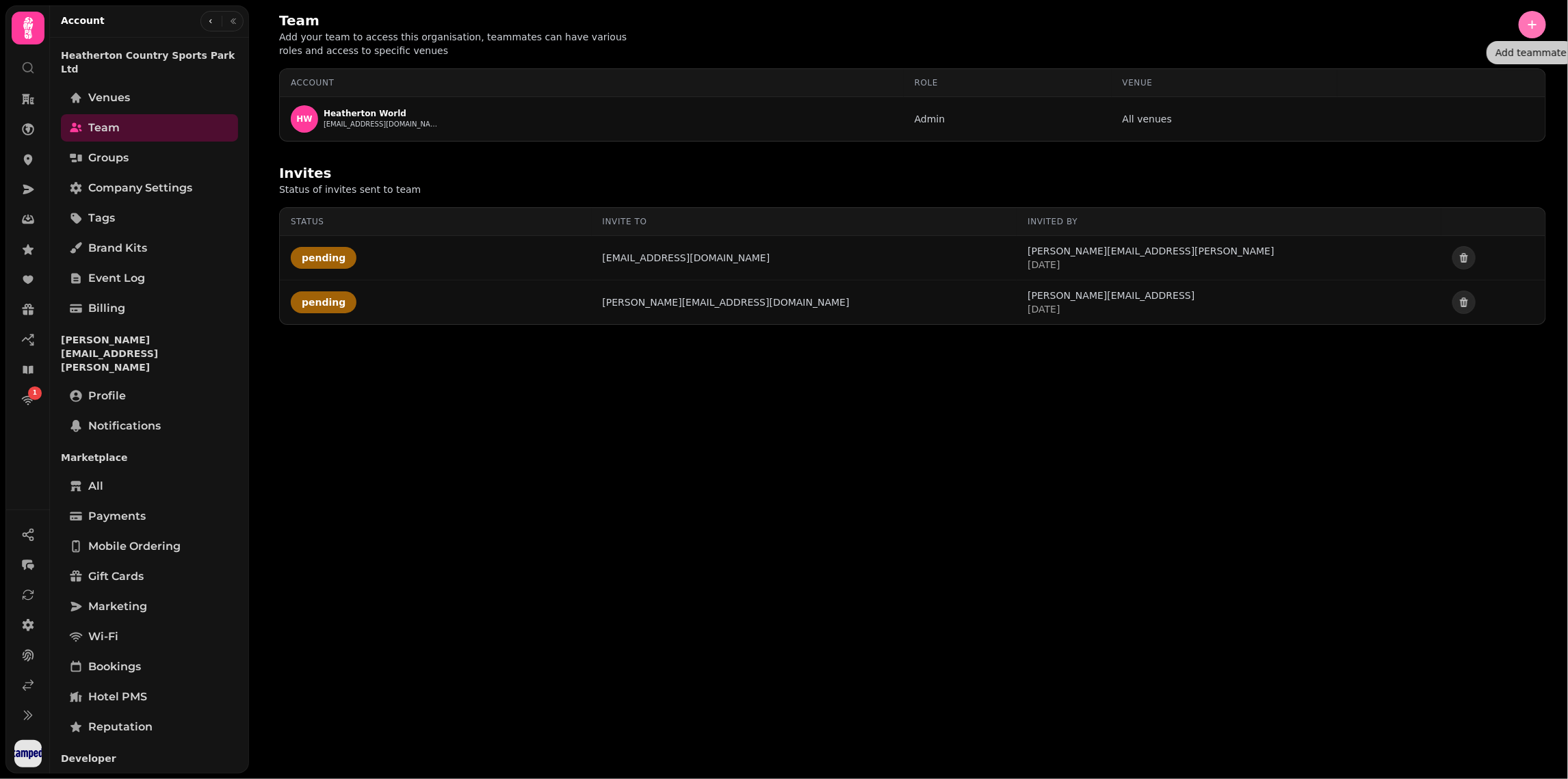
click at [1538, 24] on icon "button" at bounding box center [1532, 25] width 14 height 14
select select "*****"
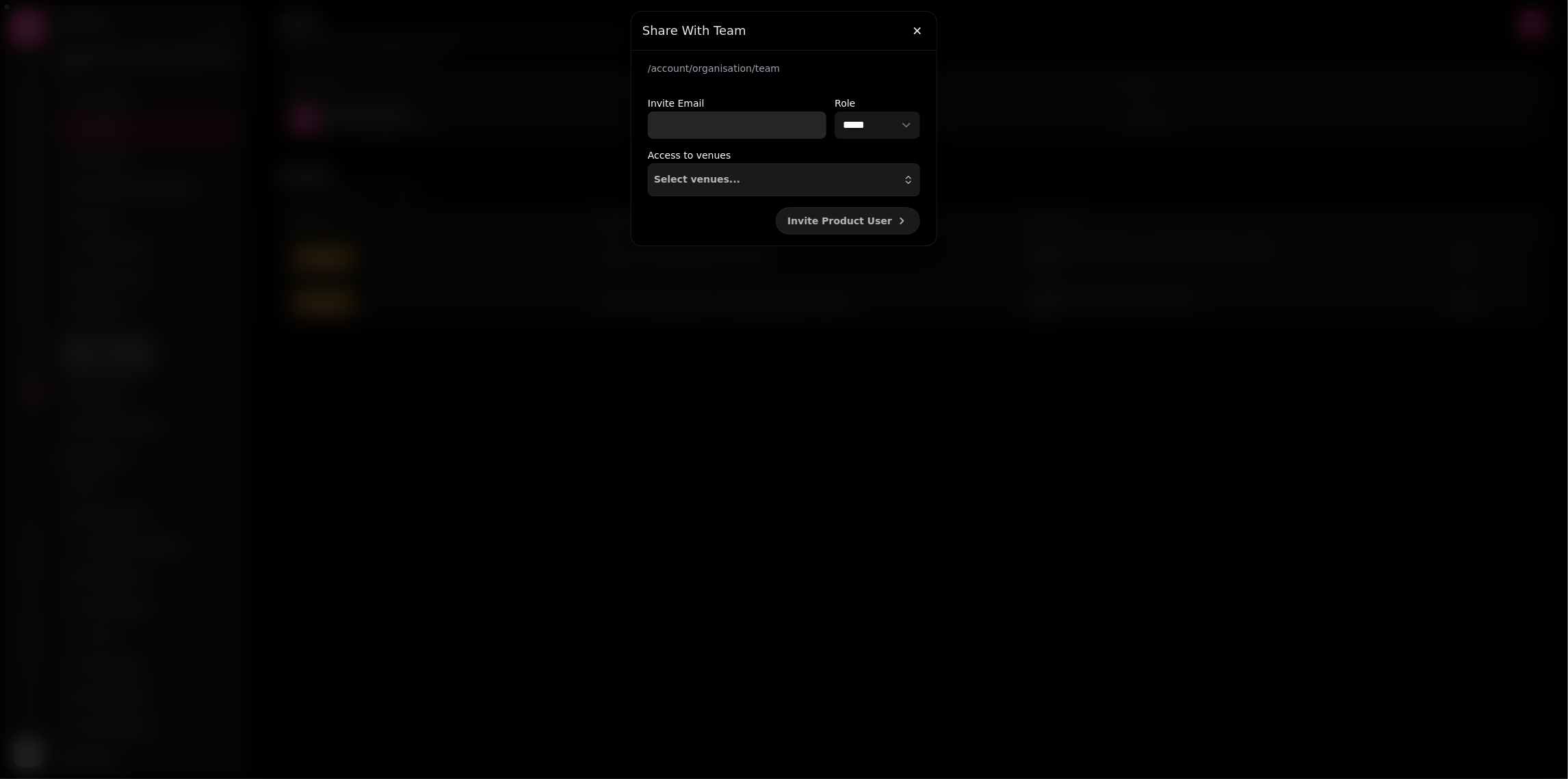
click at [775, 114] on input "Invite Email" at bounding box center [737, 124] width 179 height 27
paste input "**********"
type input "**********"
click at [835, 177] on div "Select venues..." at bounding box center [784, 180] width 260 height 11
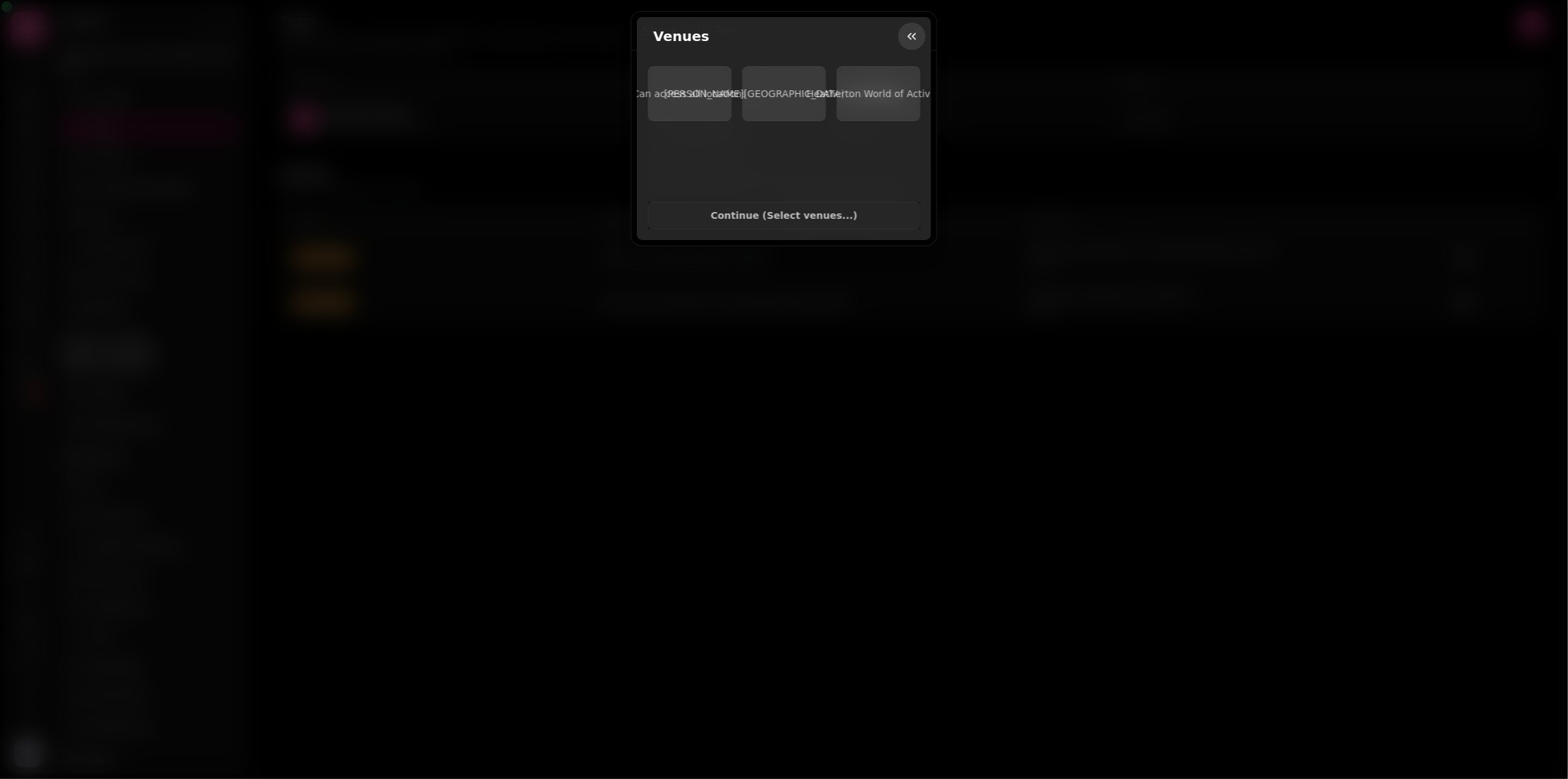
click at [913, 35] on icon "button" at bounding box center [912, 36] width 8 height 7
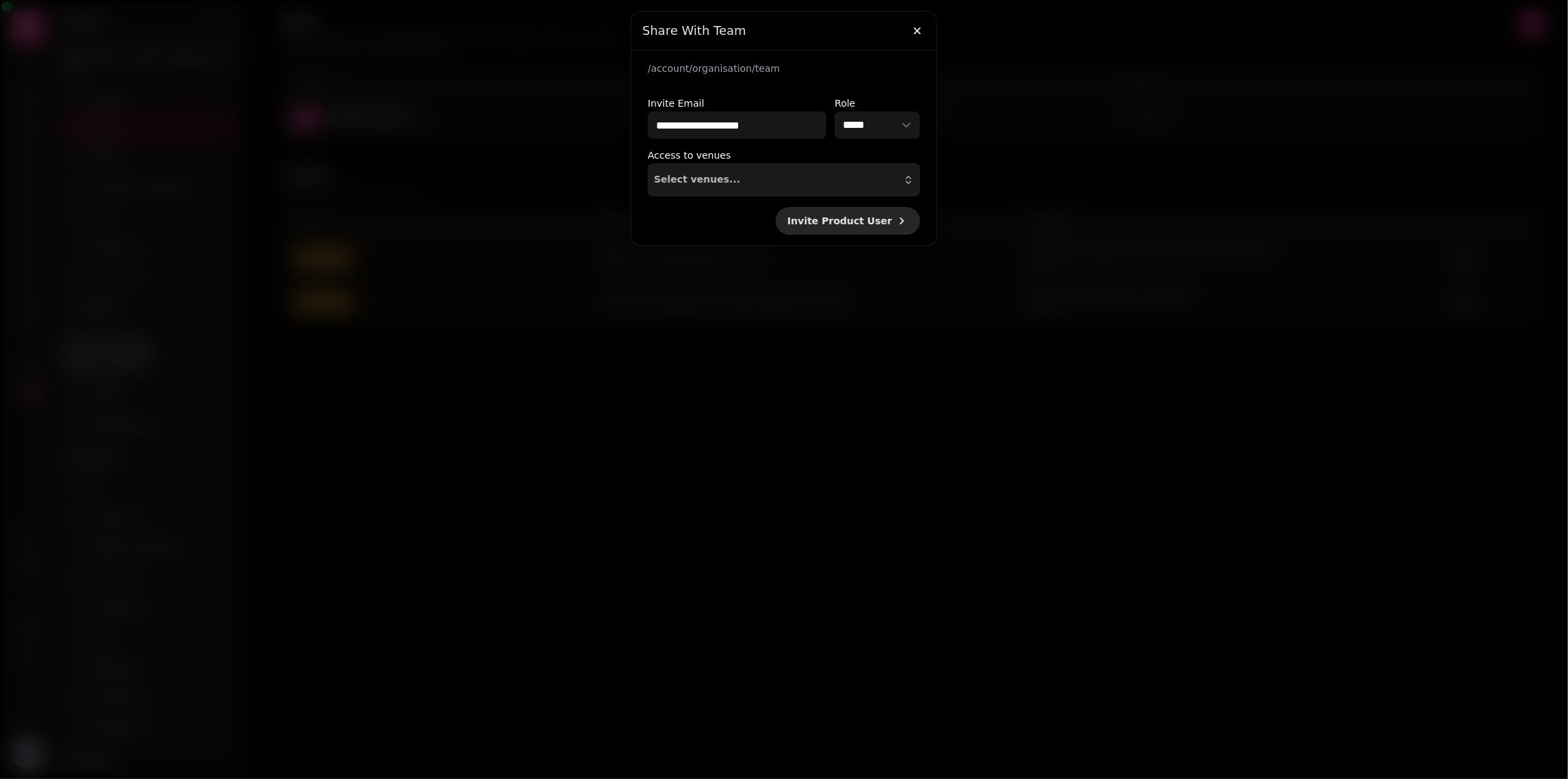
click at [835, 216] on span "Invite Product User" at bounding box center [840, 221] width 105 height 10
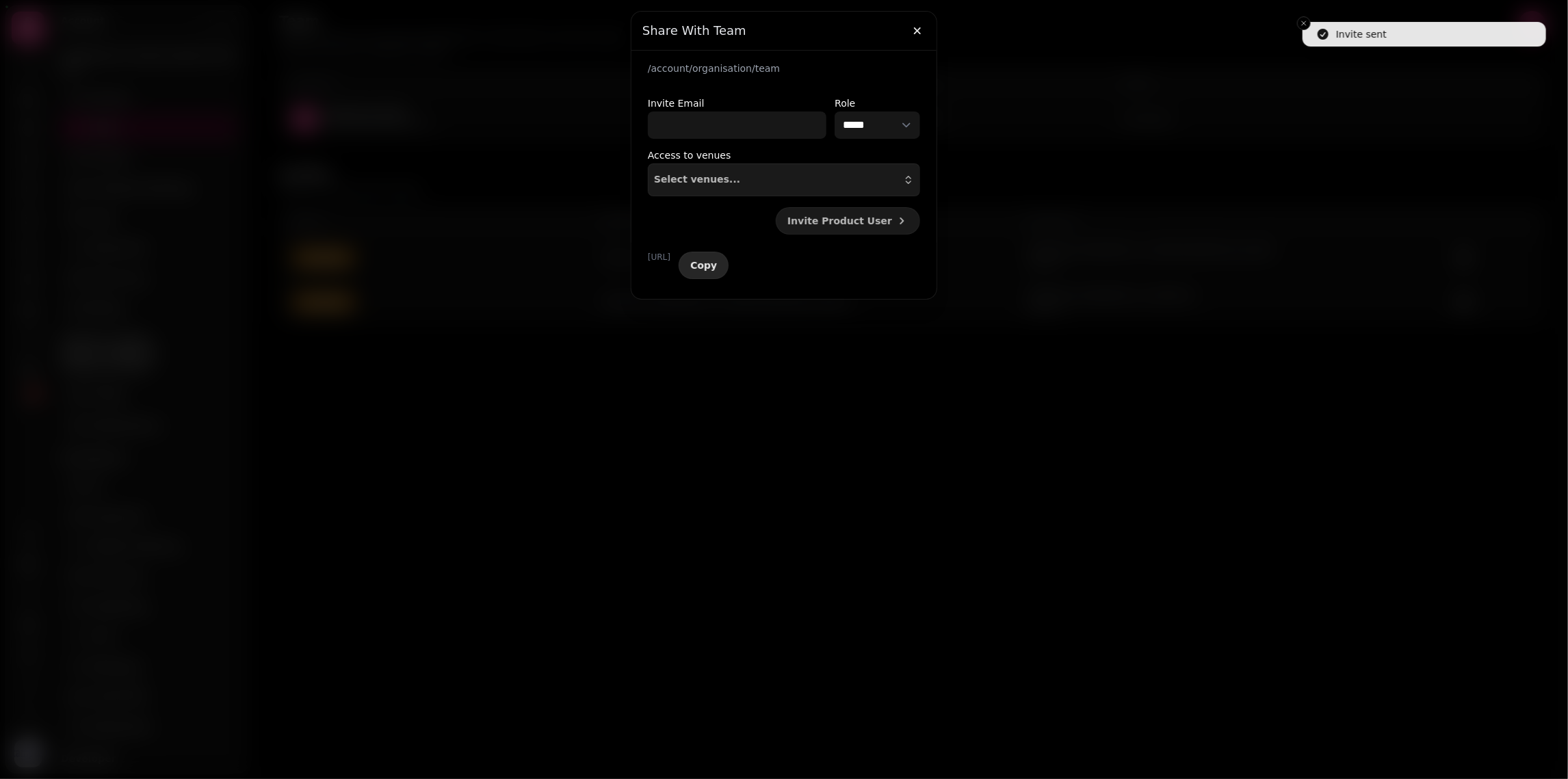
click at [717, 266] on span "Copy" at bounding box center [704, 265] width 26 height 10
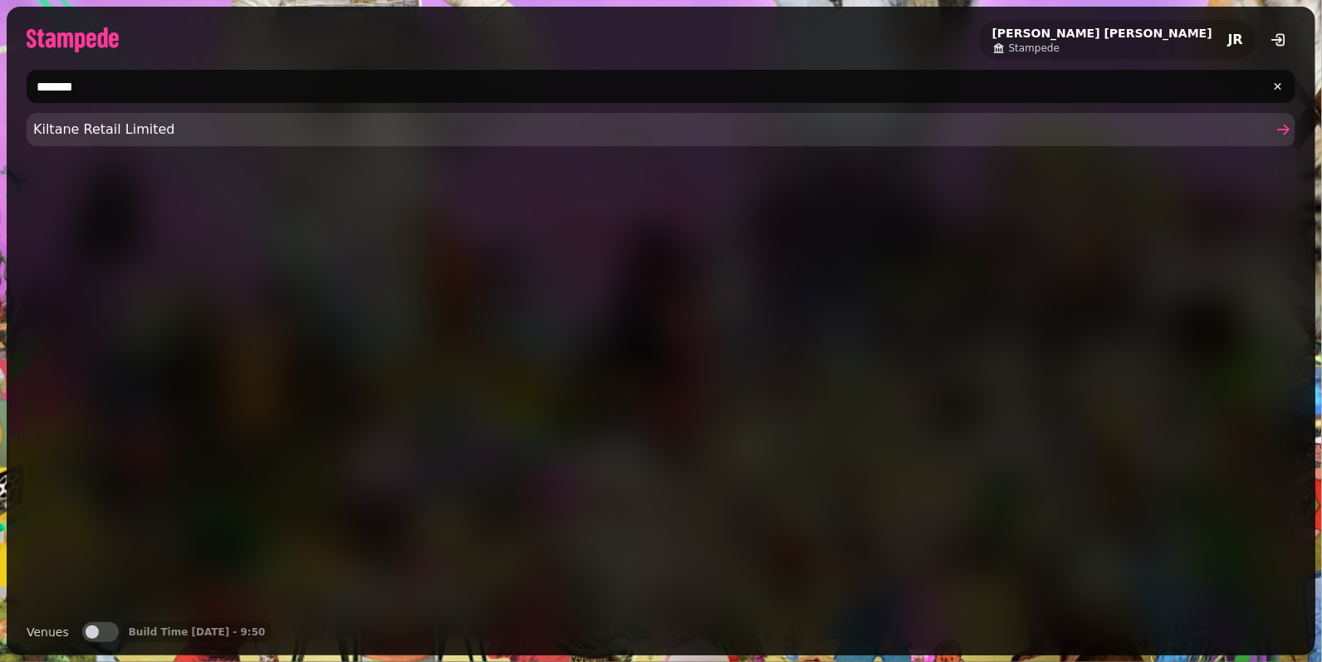
type input "*******"
click at [112, 128] on span "Kiltane Retail Limited" at bounding box center [652, 130] width 1239 height 20
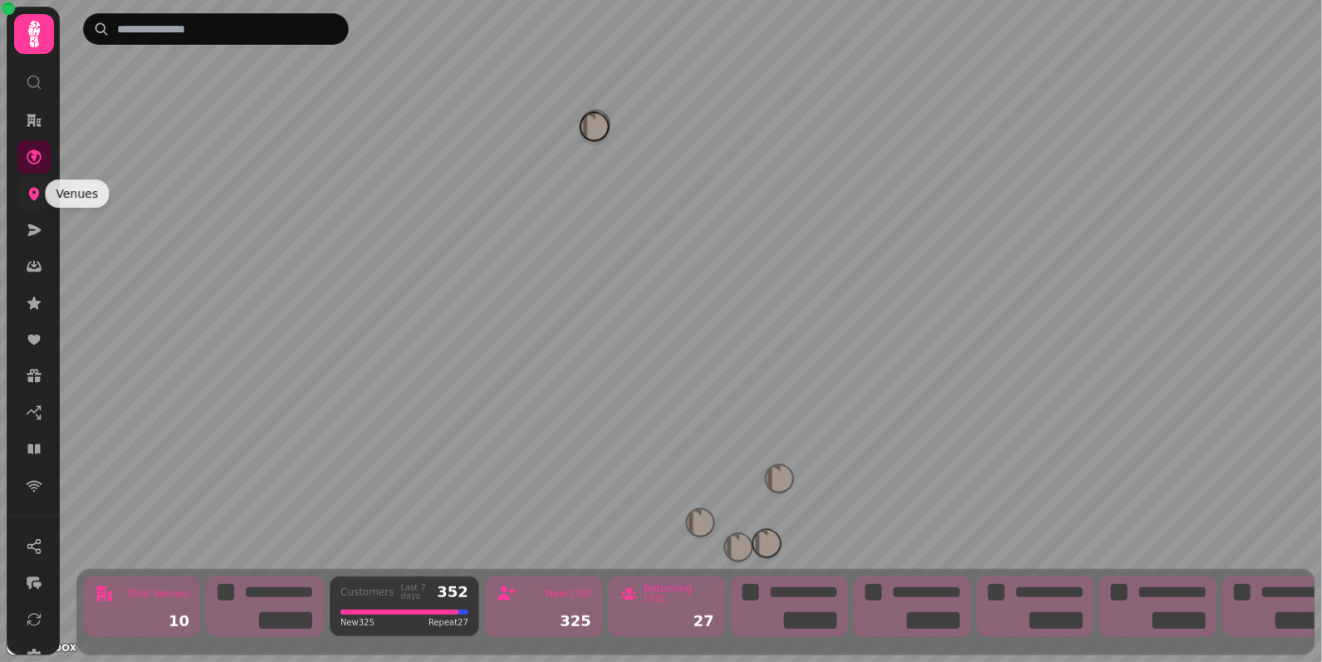
click at [40, 187] on icon at bounding box center [34, 193] width 17 height 17
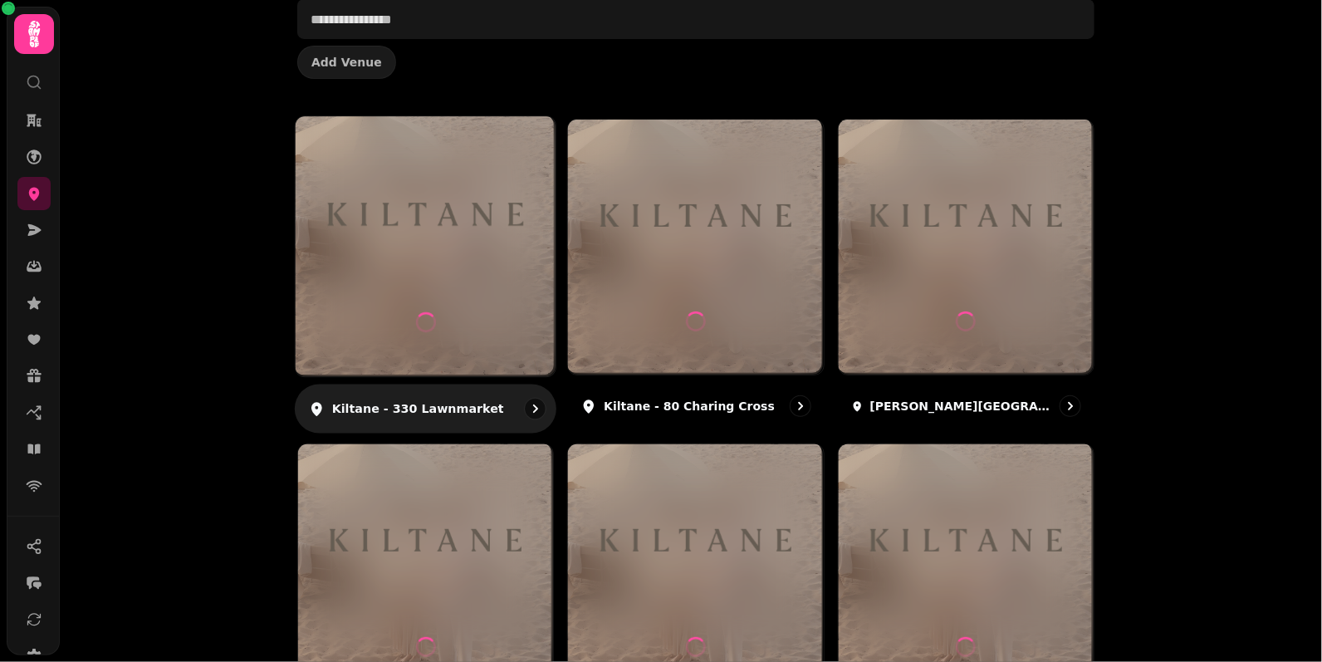
scroll to position [135, 0]
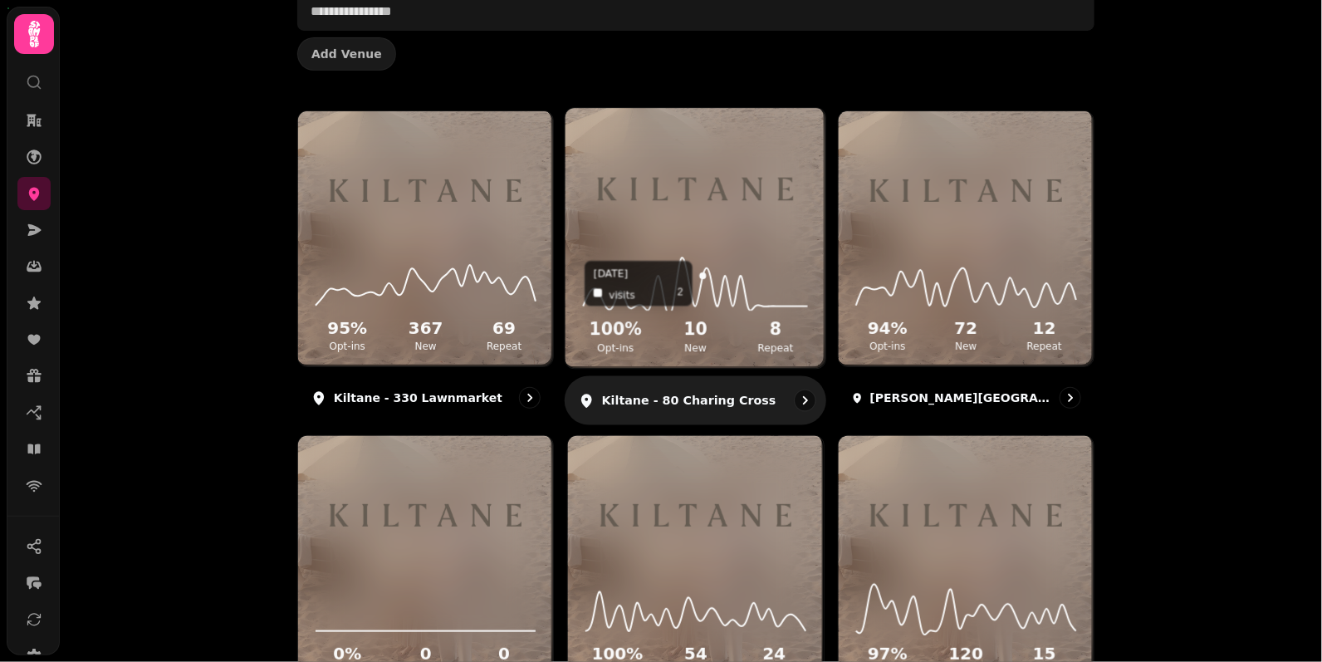
click at [702, 281] on icon at bounding box center [696, 286] width 225 height 57
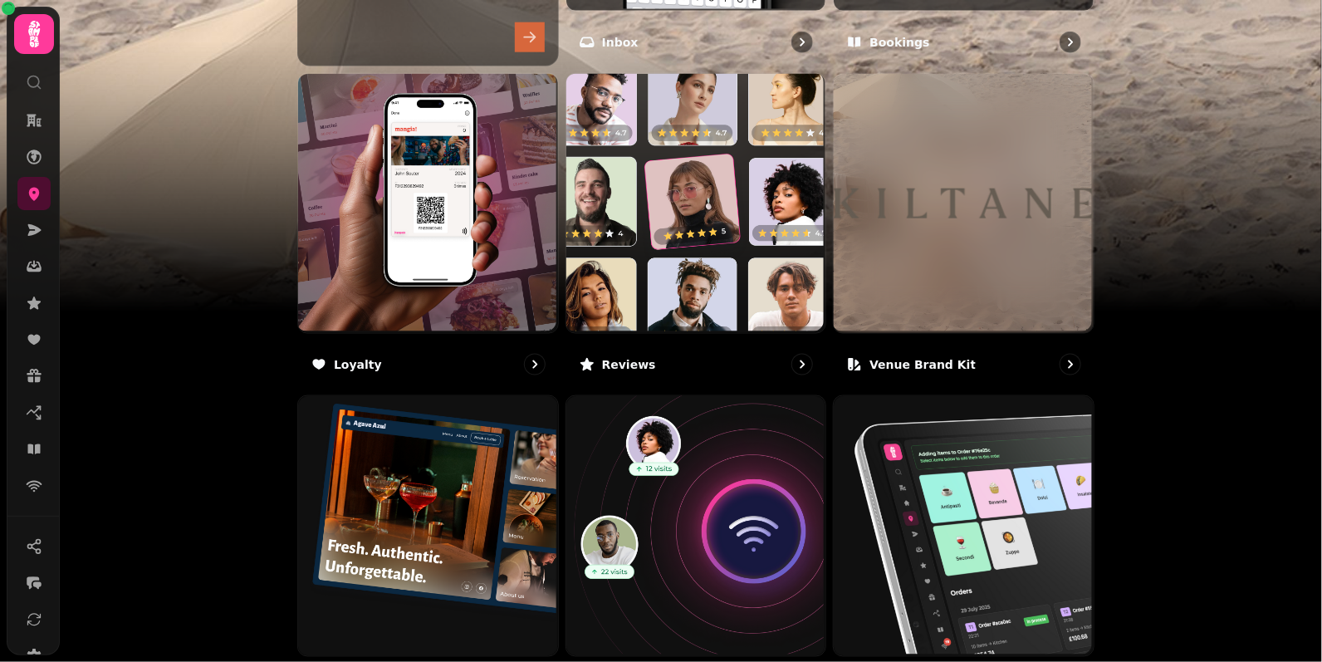
scroll to position [1019, 0]
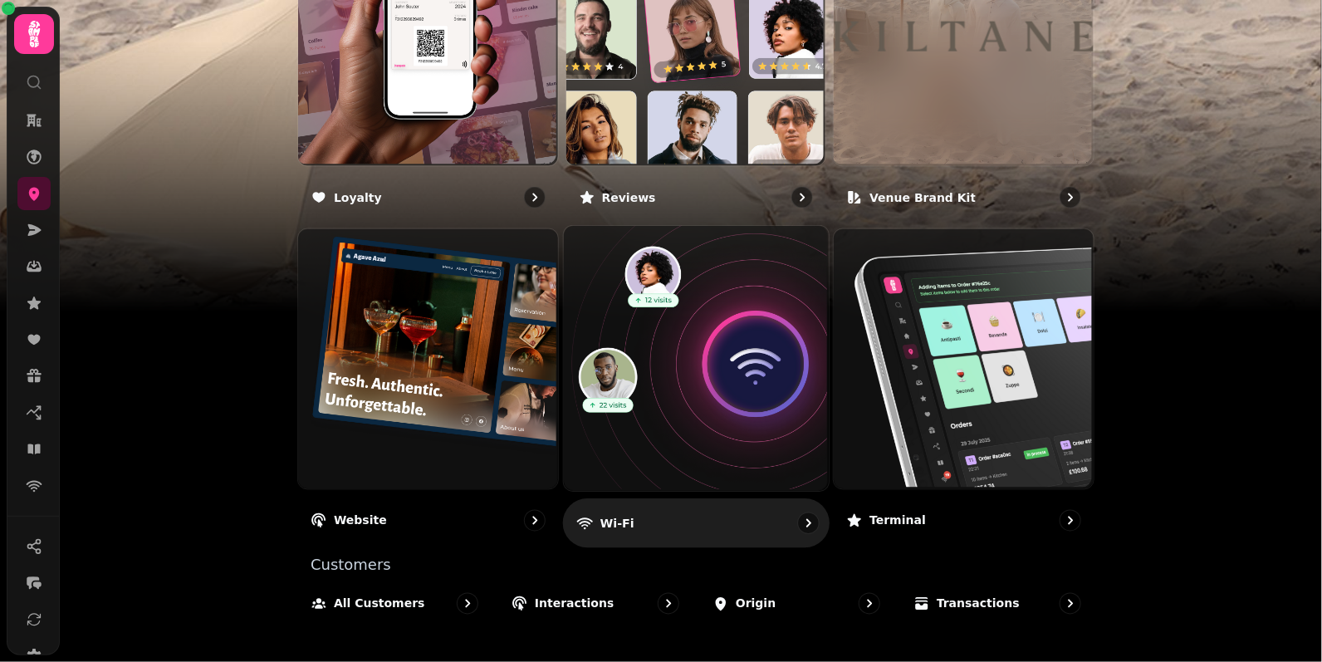
click at [725, 442] on img at bounding box center [693, 357] width 265 height 265
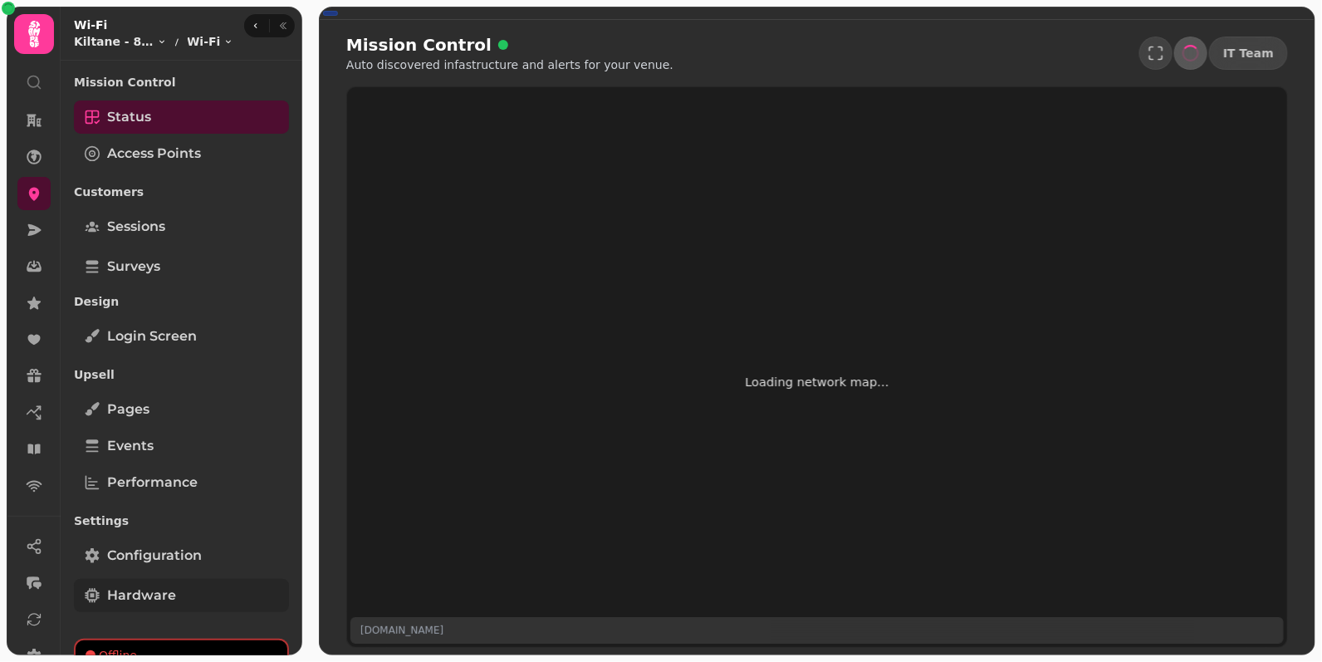
click at [113, 600] on span "Hardware" at bounding box center [141, 595] width 69 height 20
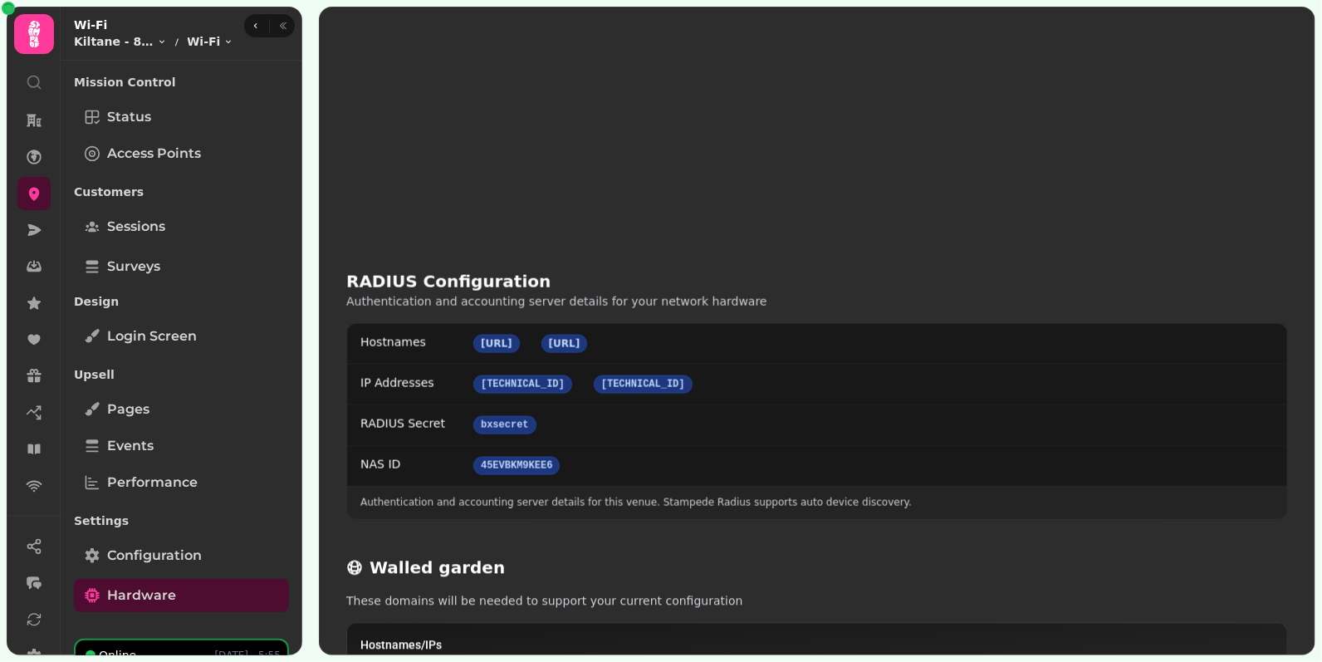
scroll to position [868, 0]
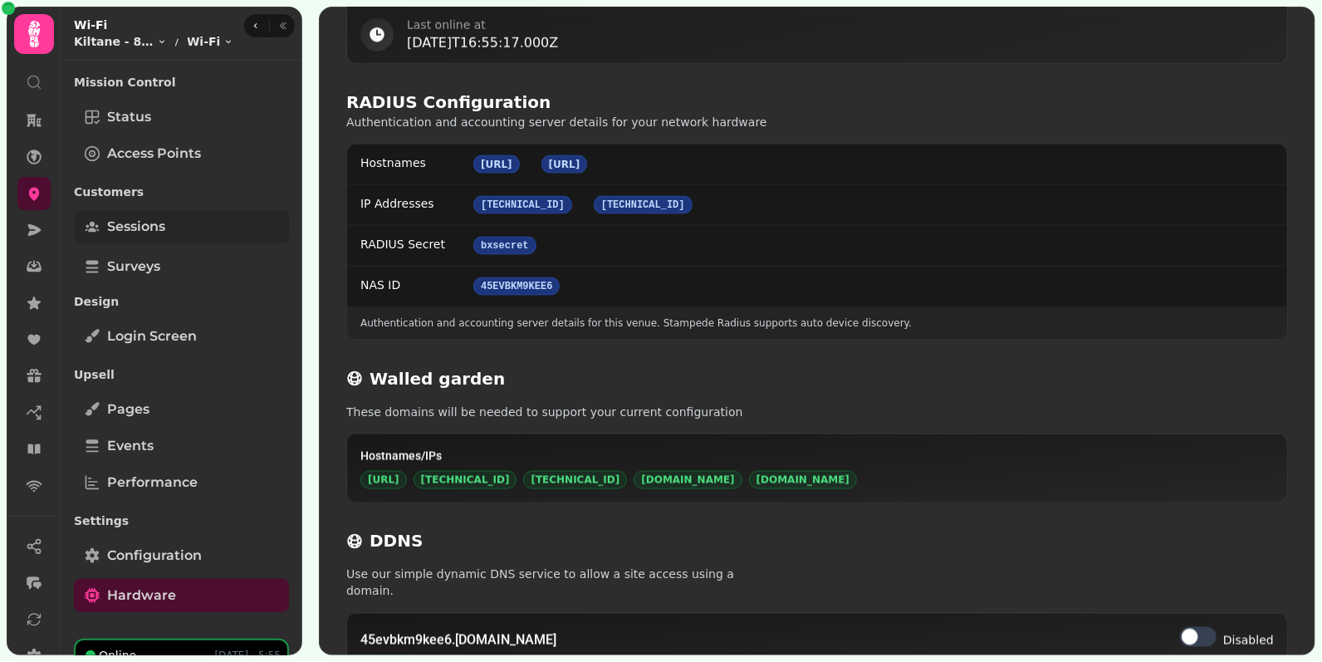
click at [120, 213] on link "Sessions" at bounding box center [181, 226] width 215 height 33
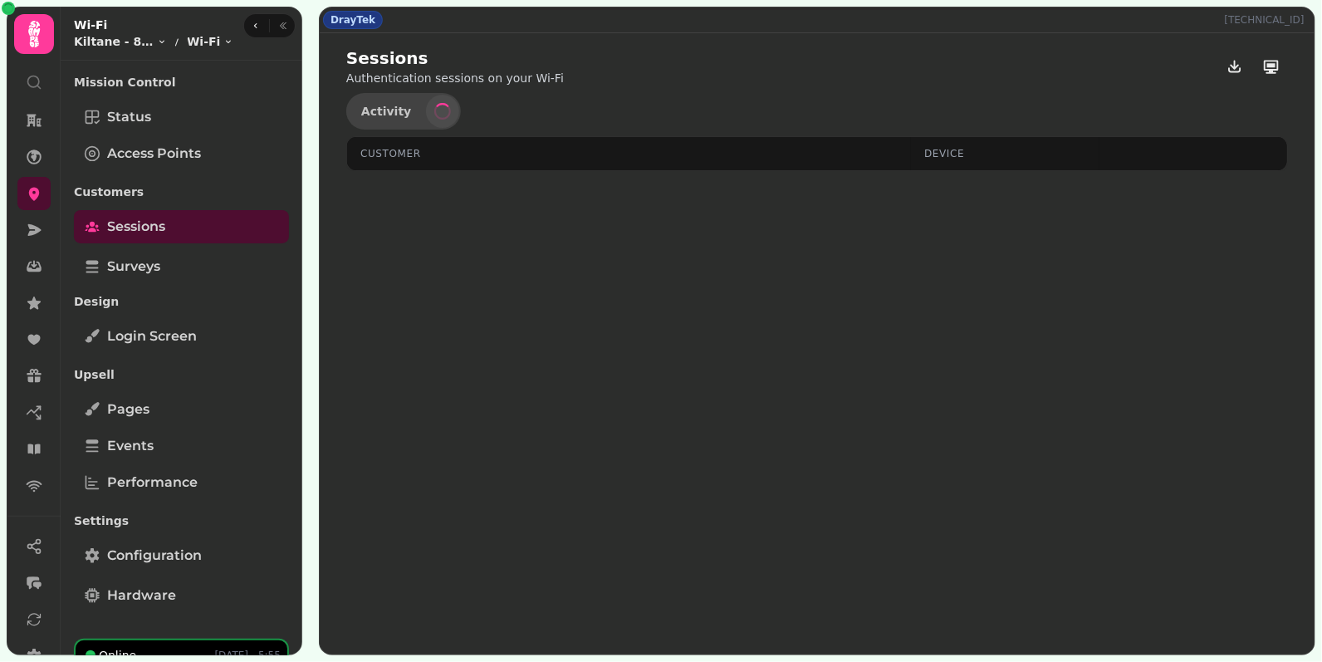
select select "**"
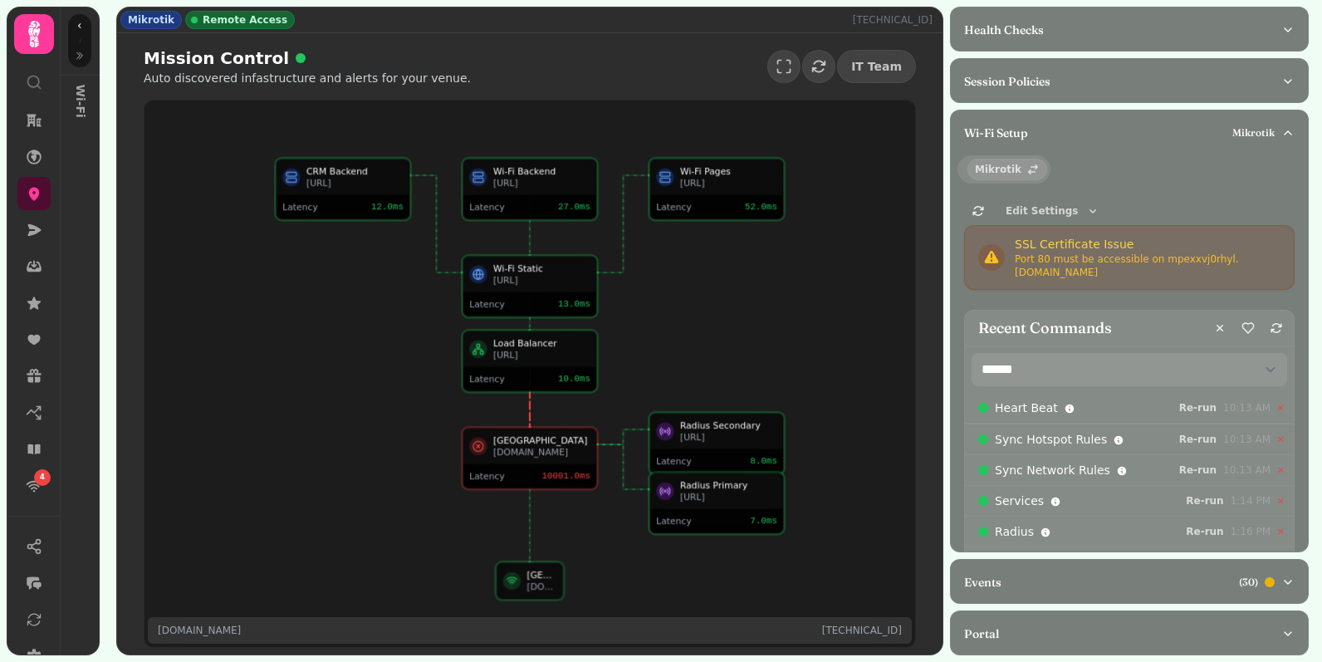
select select "**"
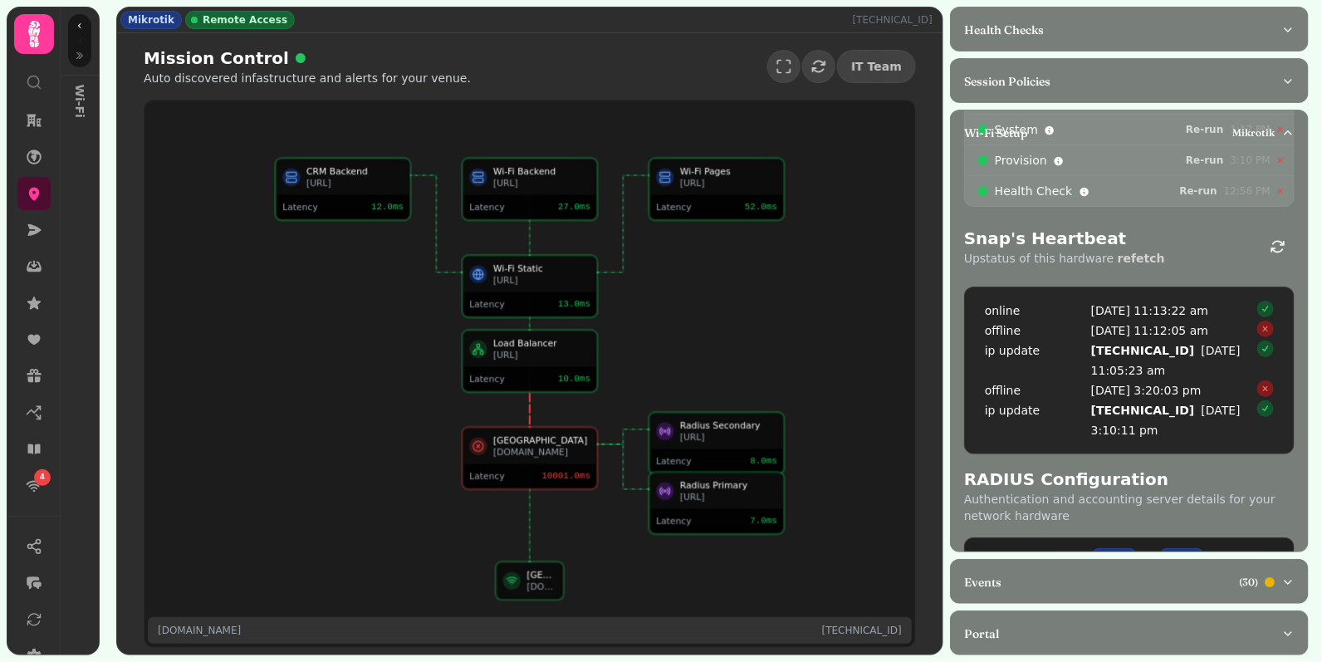
scroll to position [441, 0]
